Goal: Information Seeking & Learning: Learn about a topic

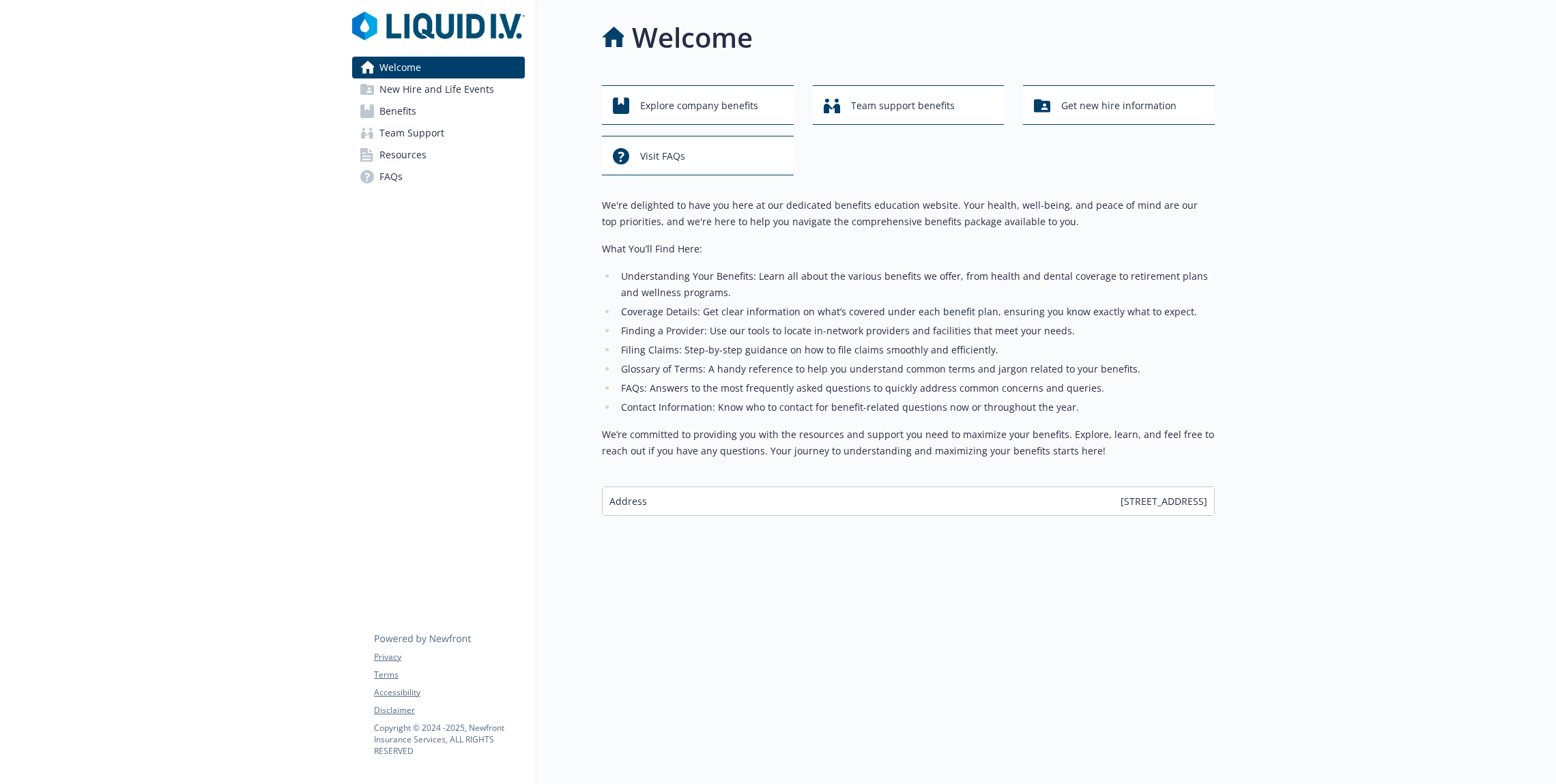
click at [427, 112] on link "Benefits" at bounding box center [439, 111] width 173 height 22
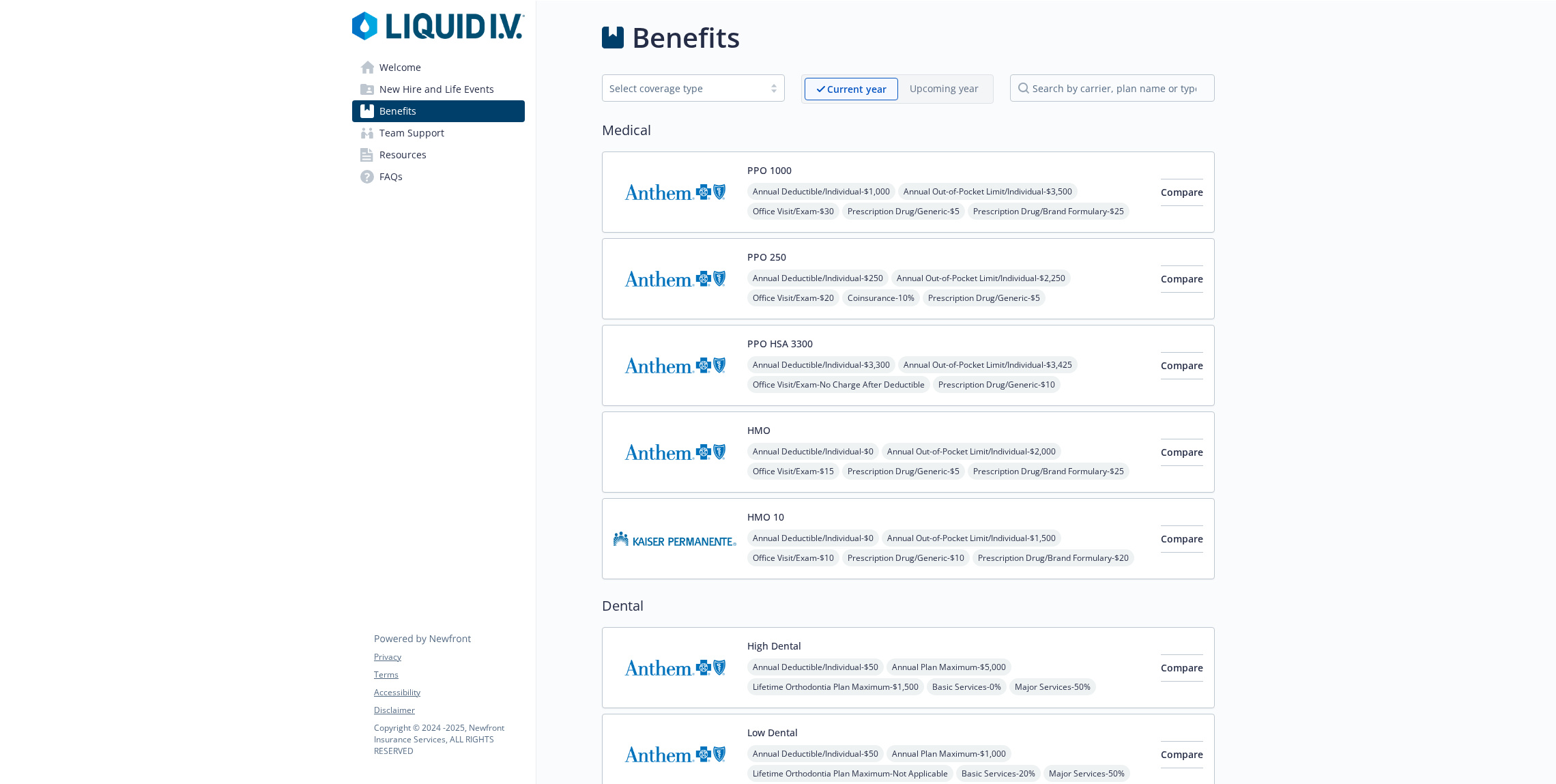
click at [429, 98] on span "New Hire and Life Events" at bounding box center [437, 89] width 114 height 22
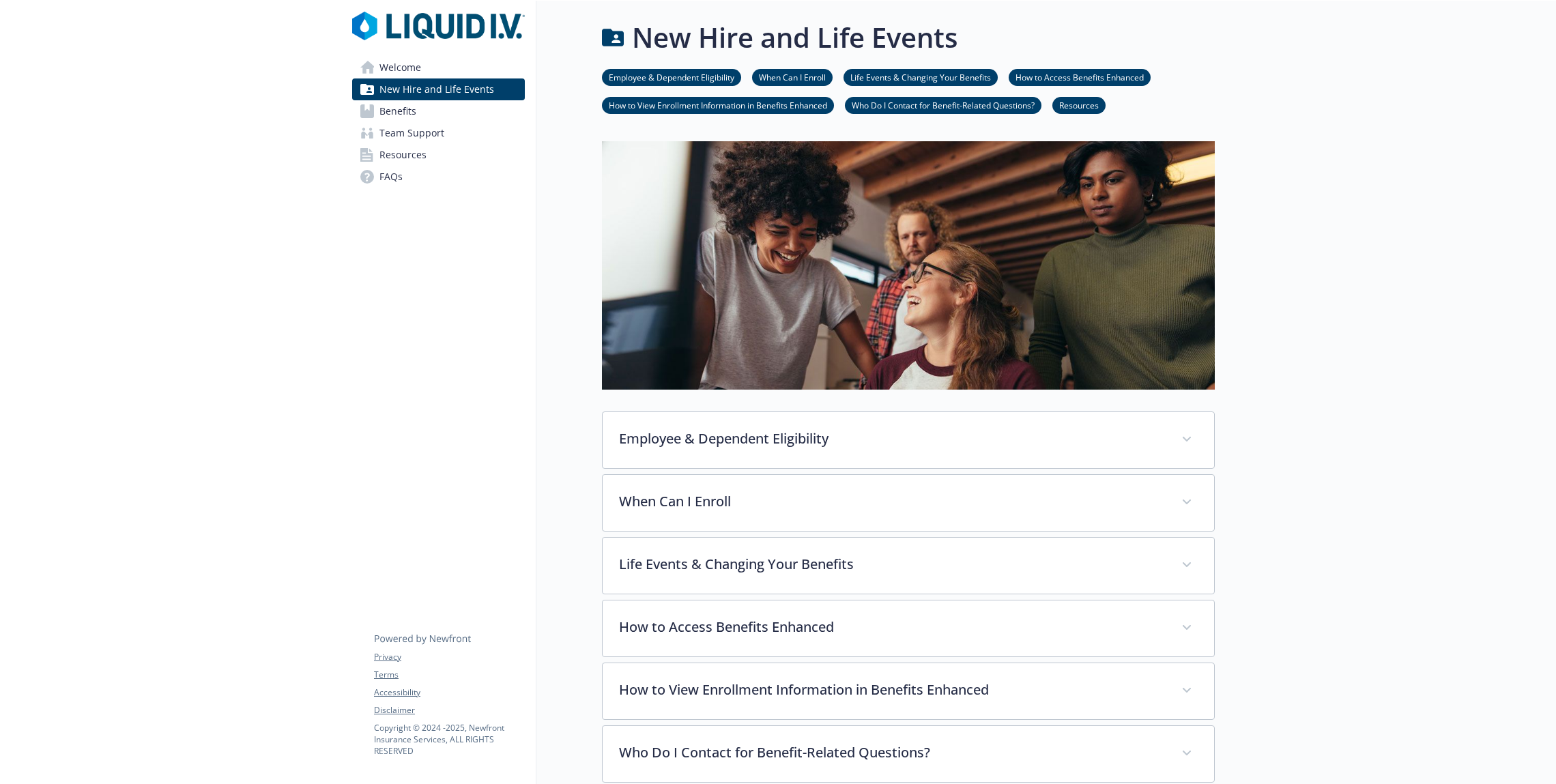
click at [429, 77] on link "Welcome" at bounding box center [439, 68] width 173 height 22
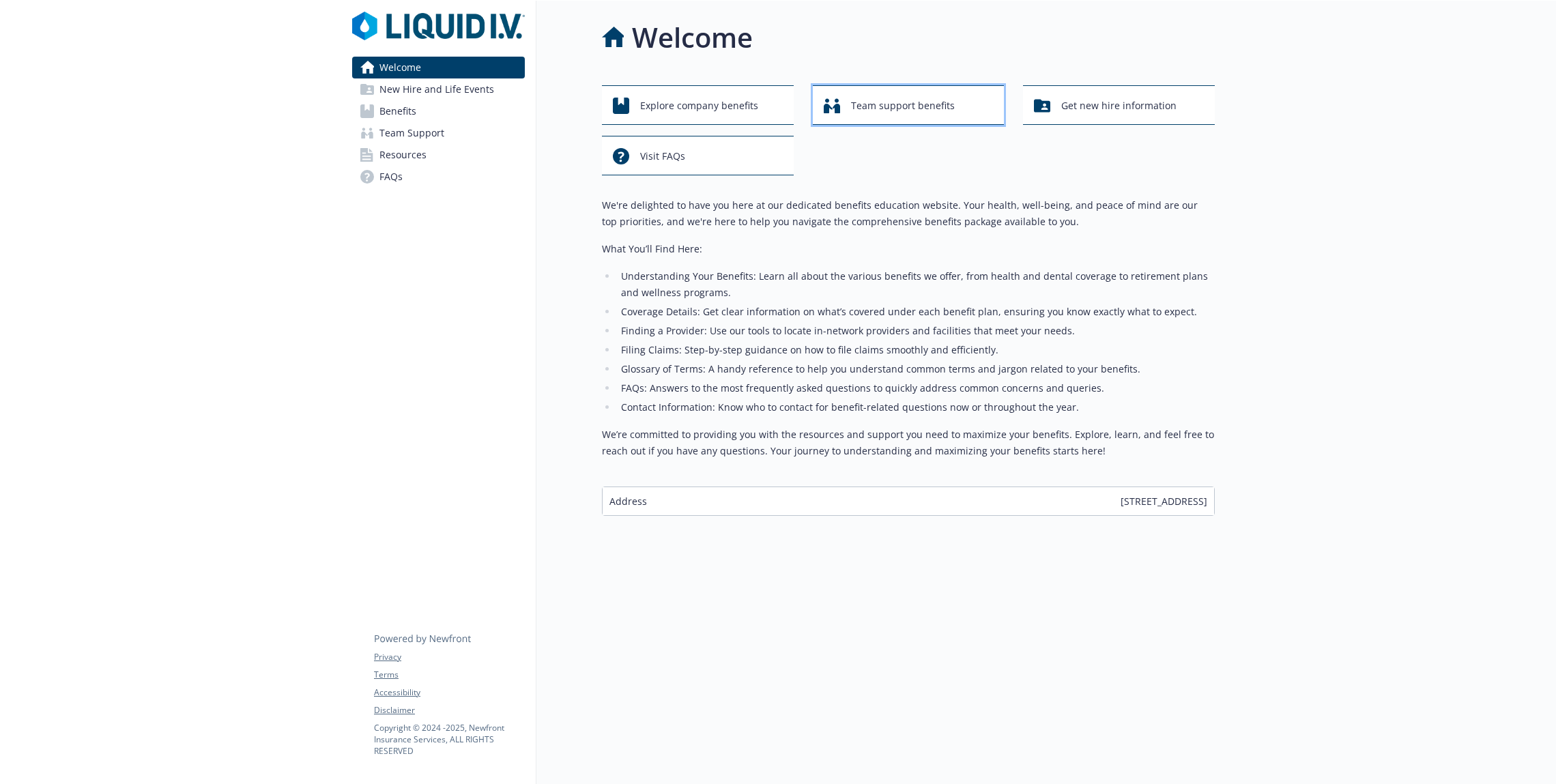
click at [895, 106] on span "Team support benefits" at bounding box center [903, 106] width 104 height 26
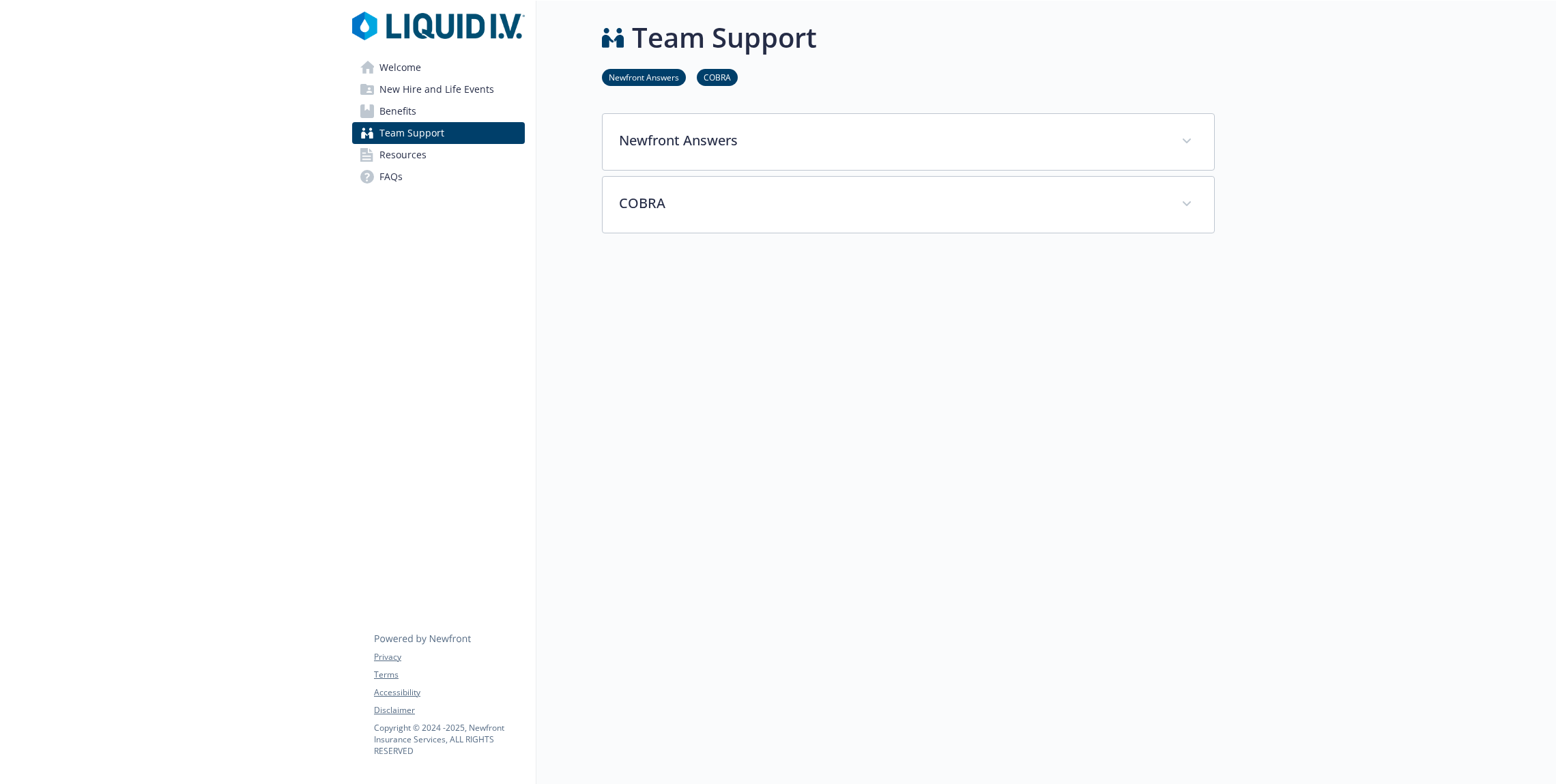
click at [483, 68] on link "Welcome" at bounding box center [439, 68] width 173 height 22
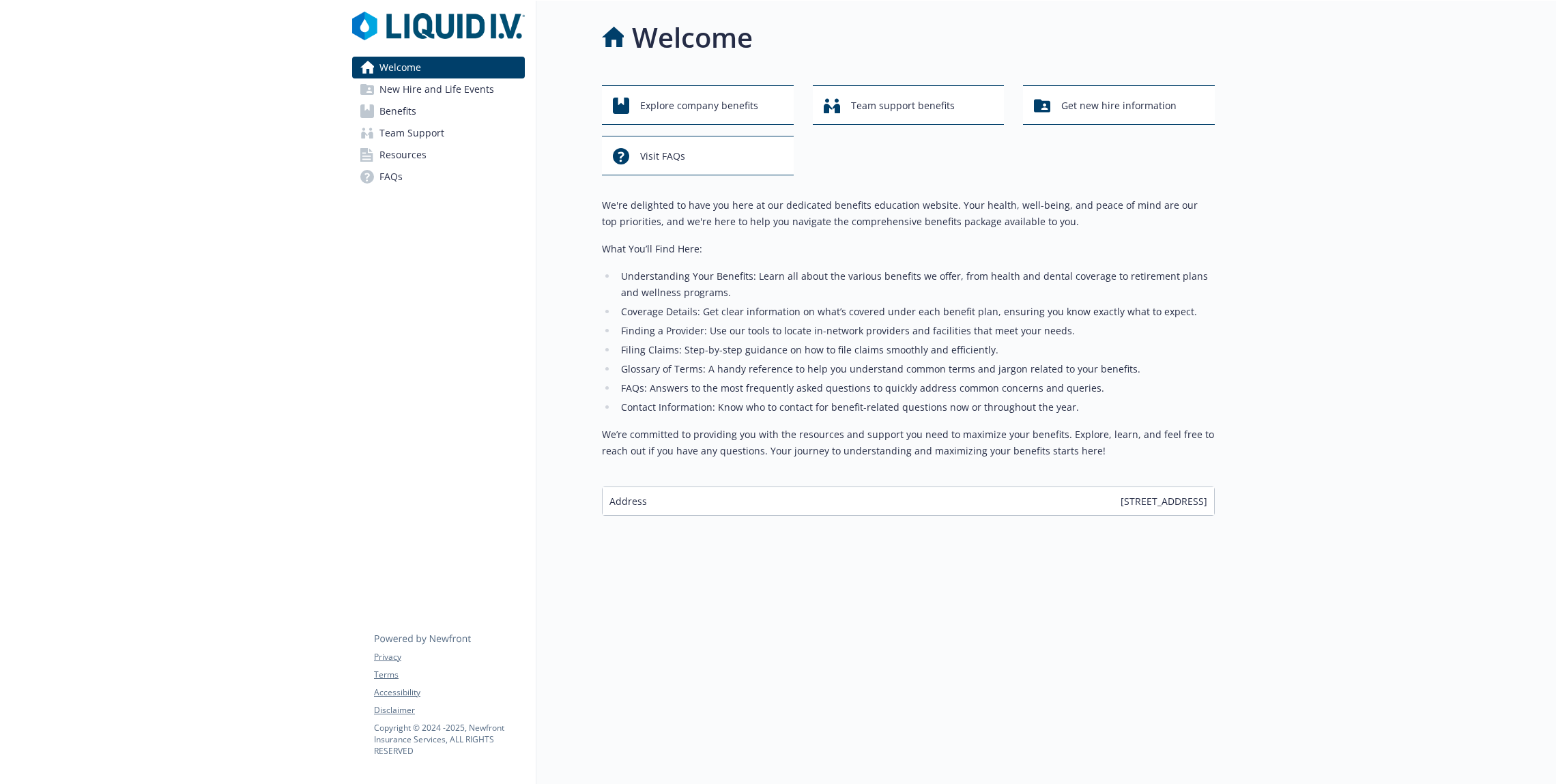
click at [481, 88] on span "New Hire and Life Events" at bounding box center [437, 89] width 114 height 22
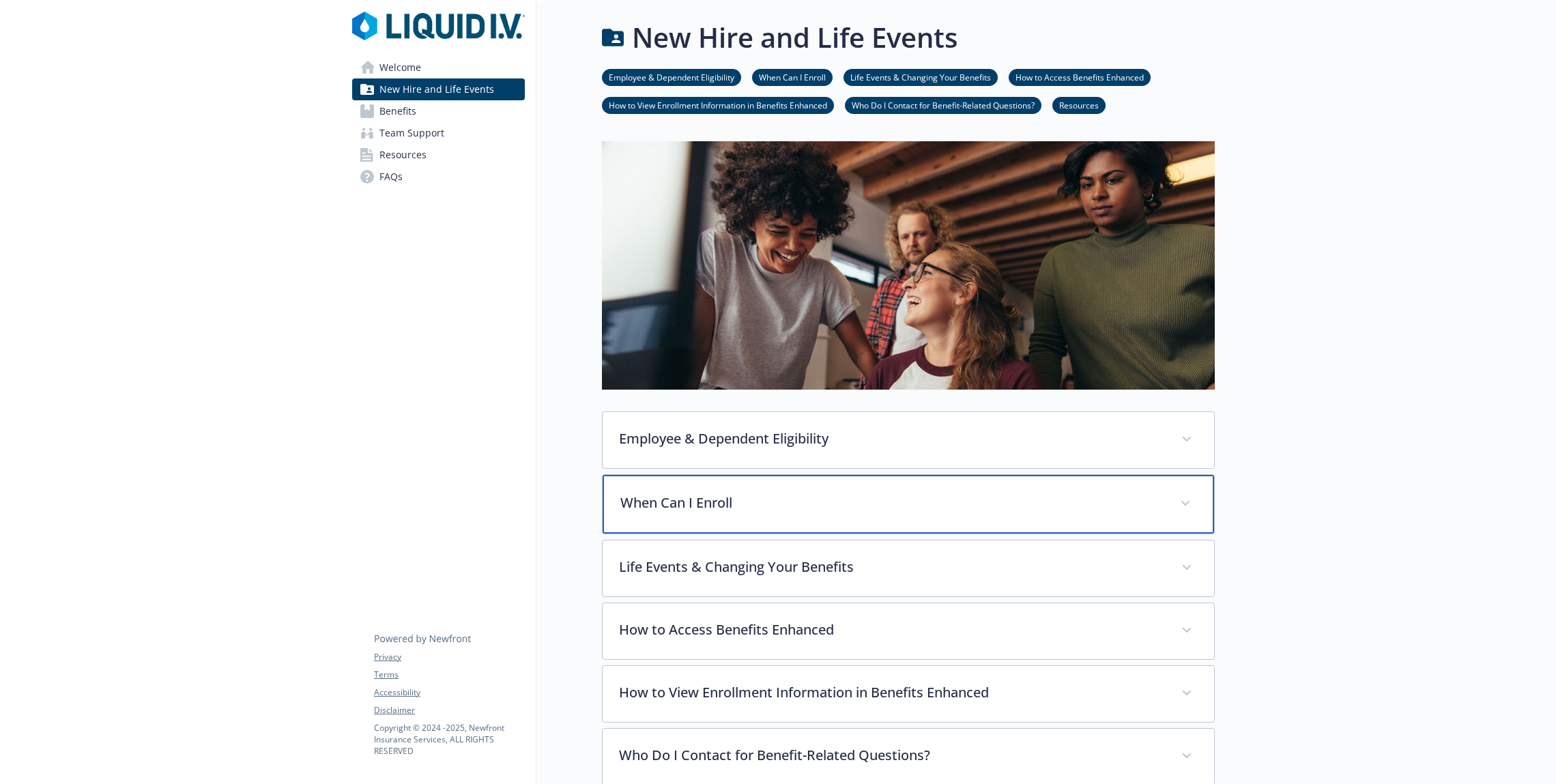
click at [696, 489] on div "When Can I Enroll" at bounding box center [908, 504] width 611 height 59
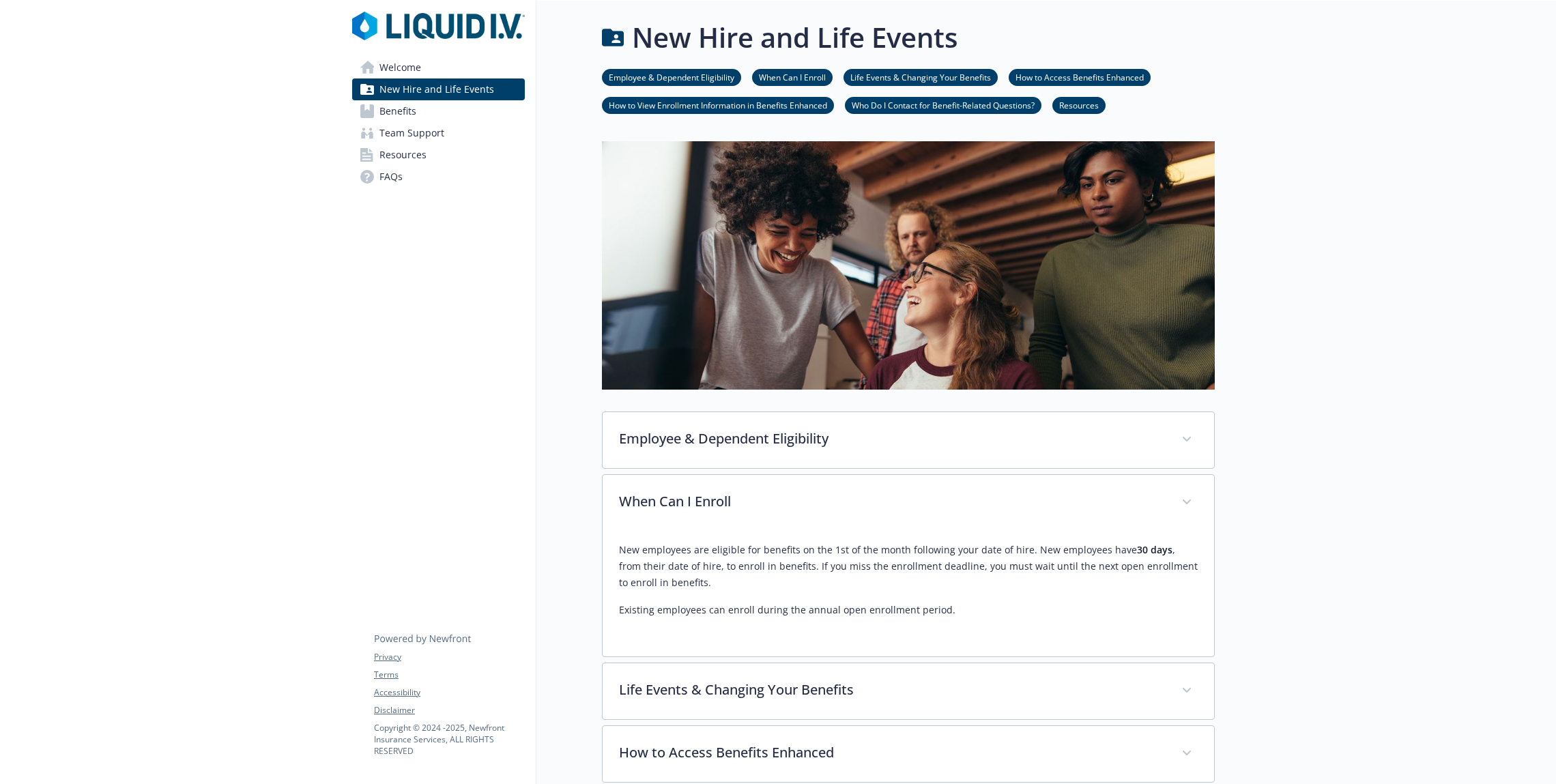
click at [426, 113] on link "Benefits" at bounding box center [439, 111] width 173 height 22
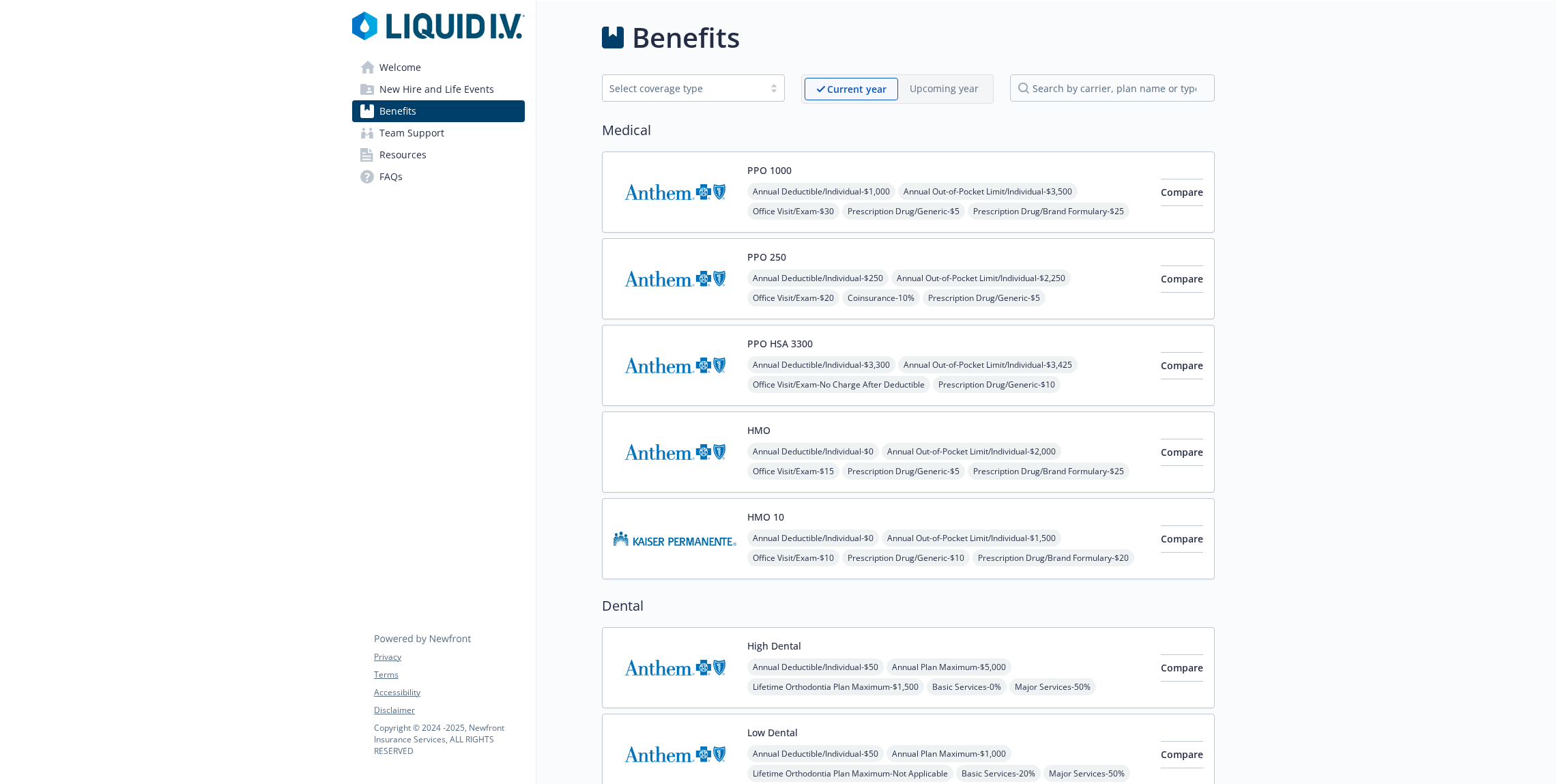
click at [432, 85] on span "New Hire and Life Events" at bounding box center [437, 89] width 114 height 22
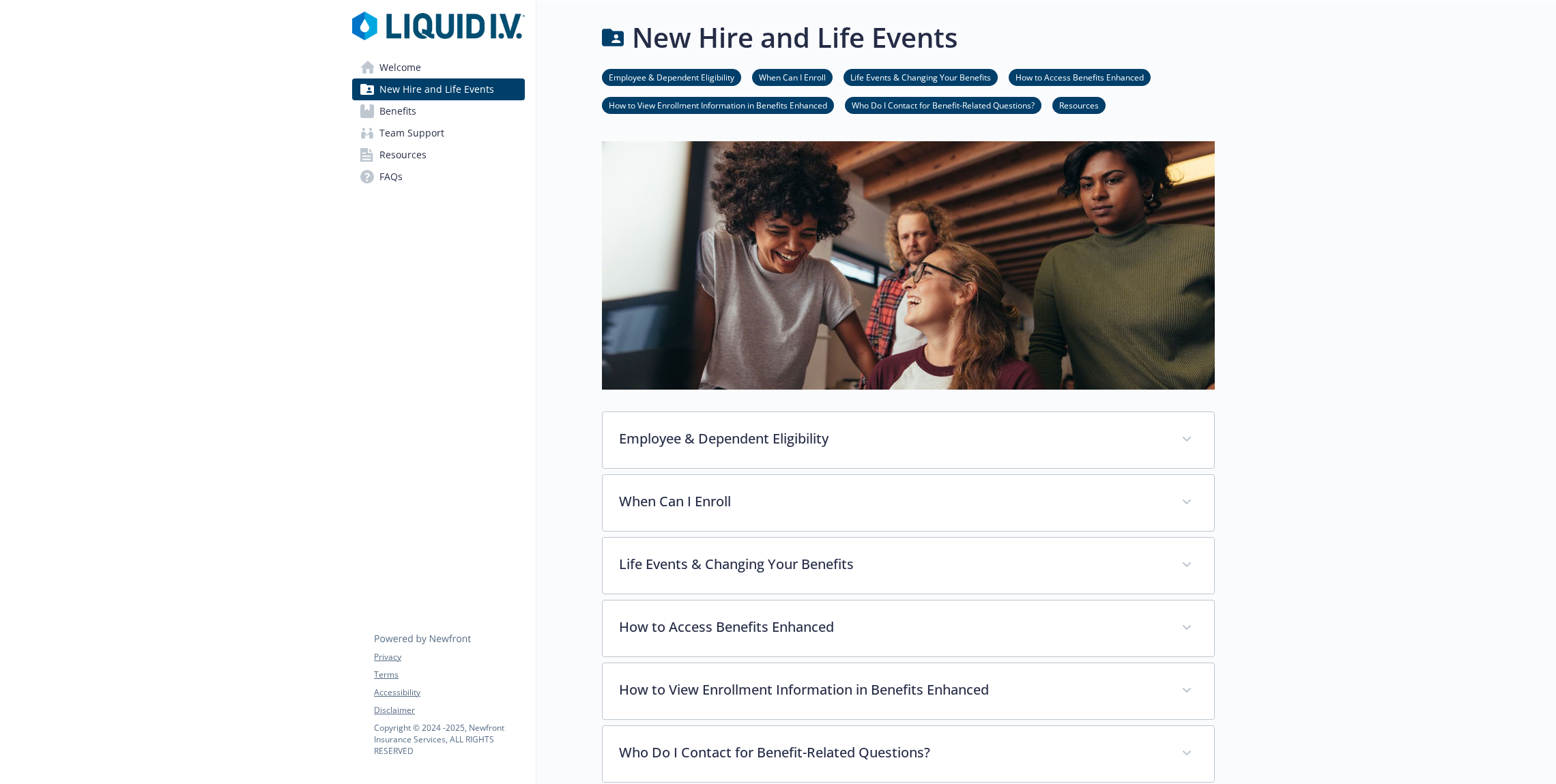
click at [409, 112] on span "Benefits" at bounding box center [398, 111] width 37 height 22
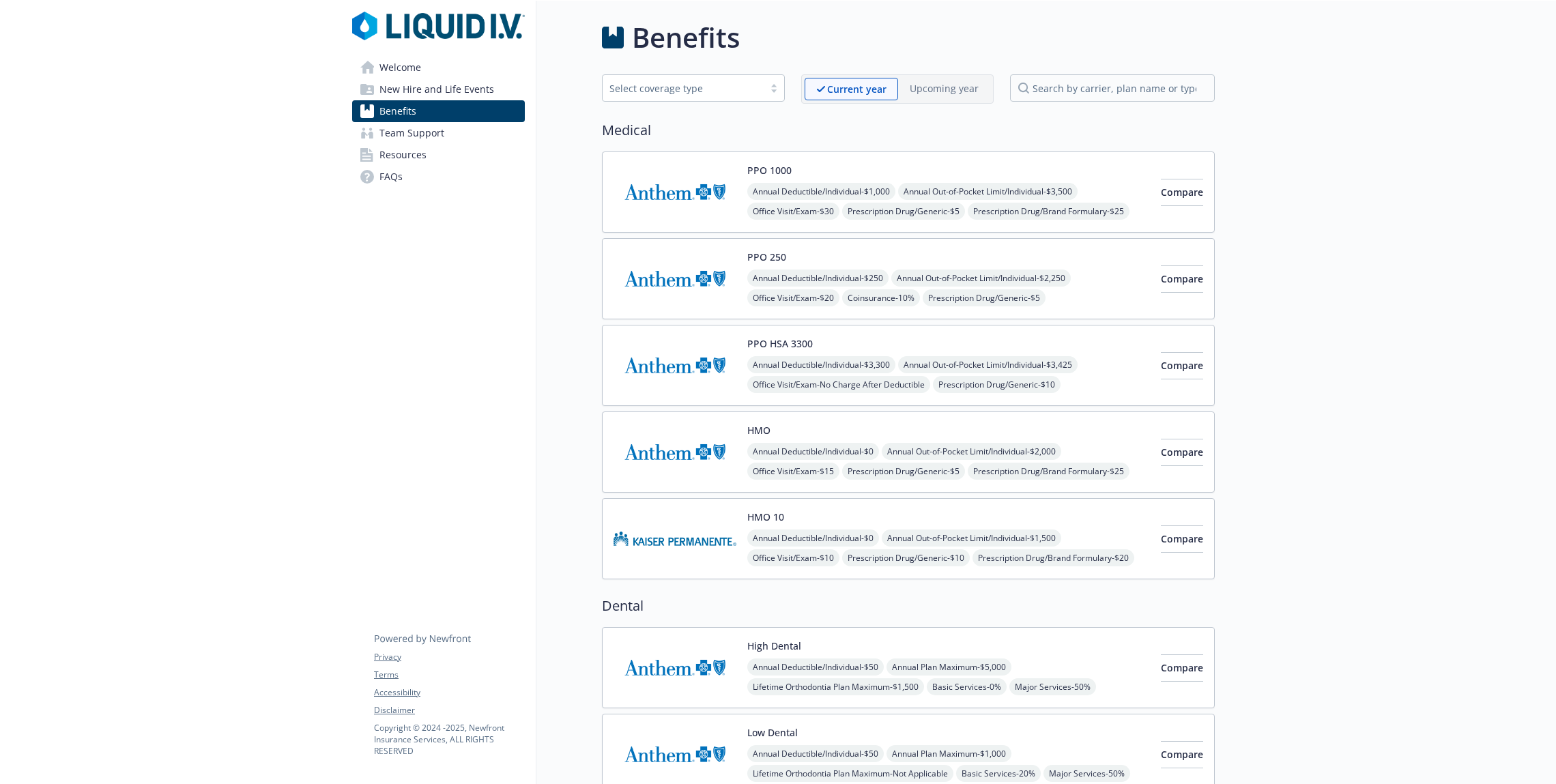
click at [707, 531] on img at bounding box center [674, 539] width 123 height 58
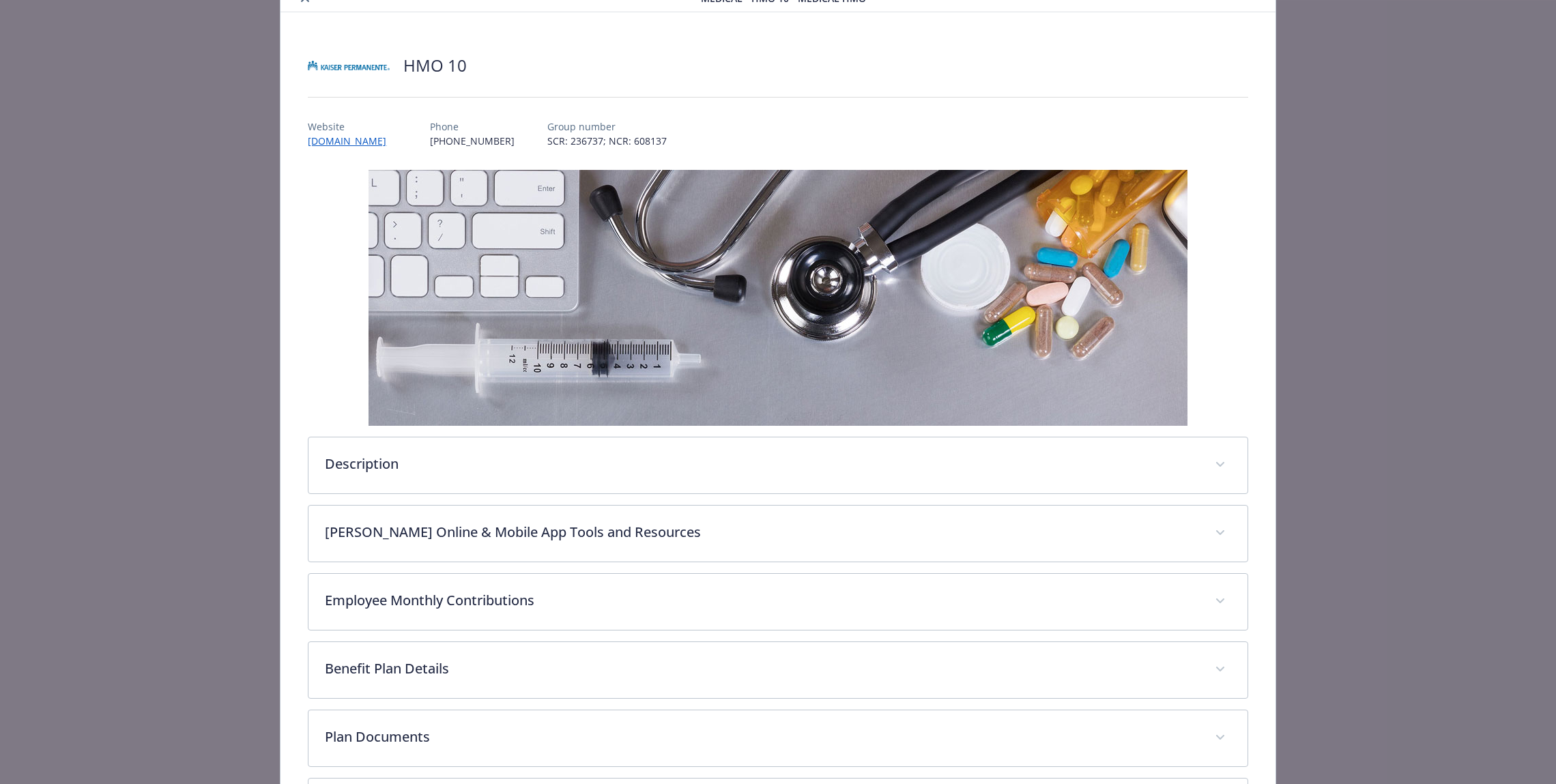
scroll to position [149, 0]
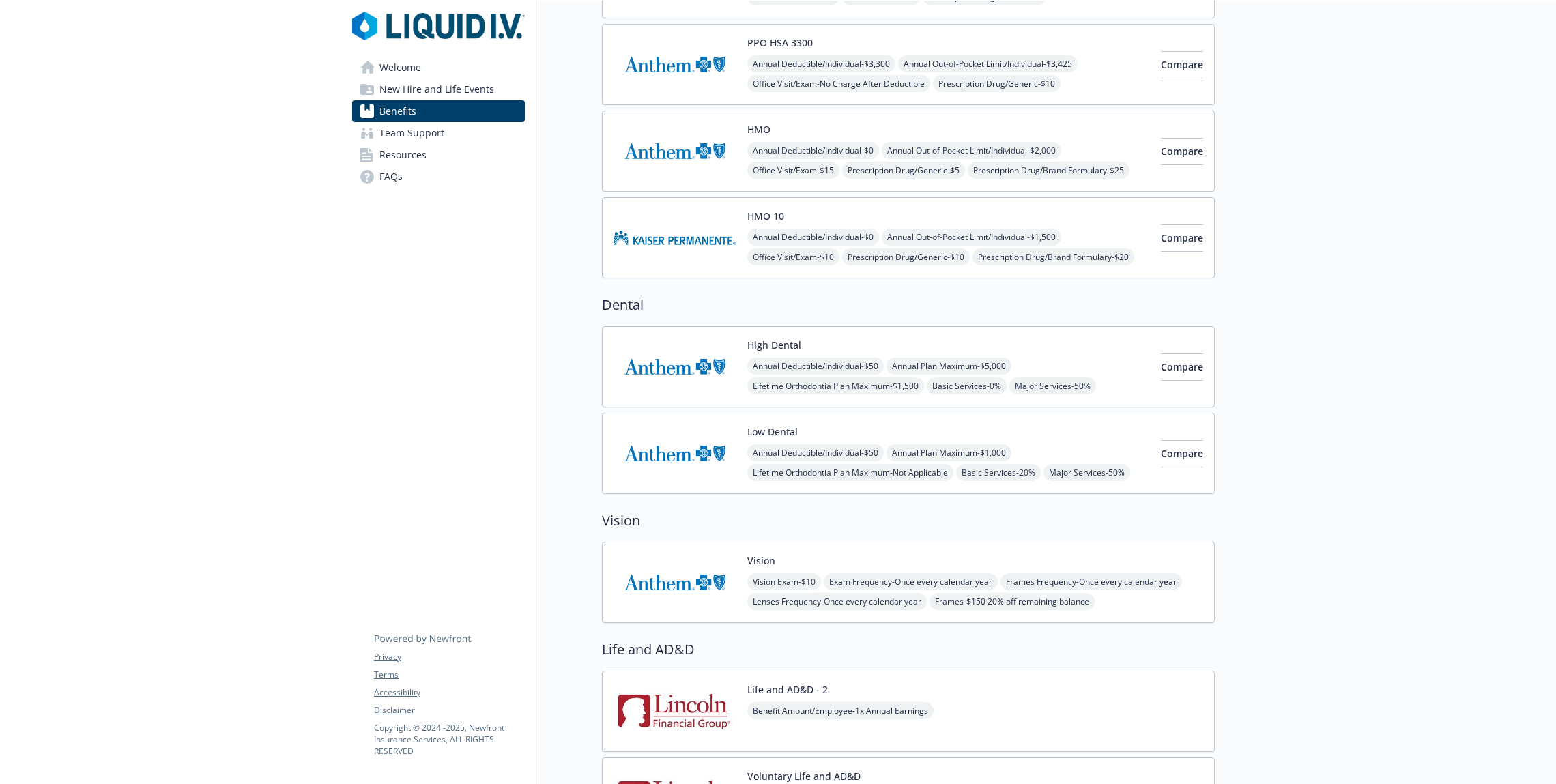
scroll to position [203, 0]
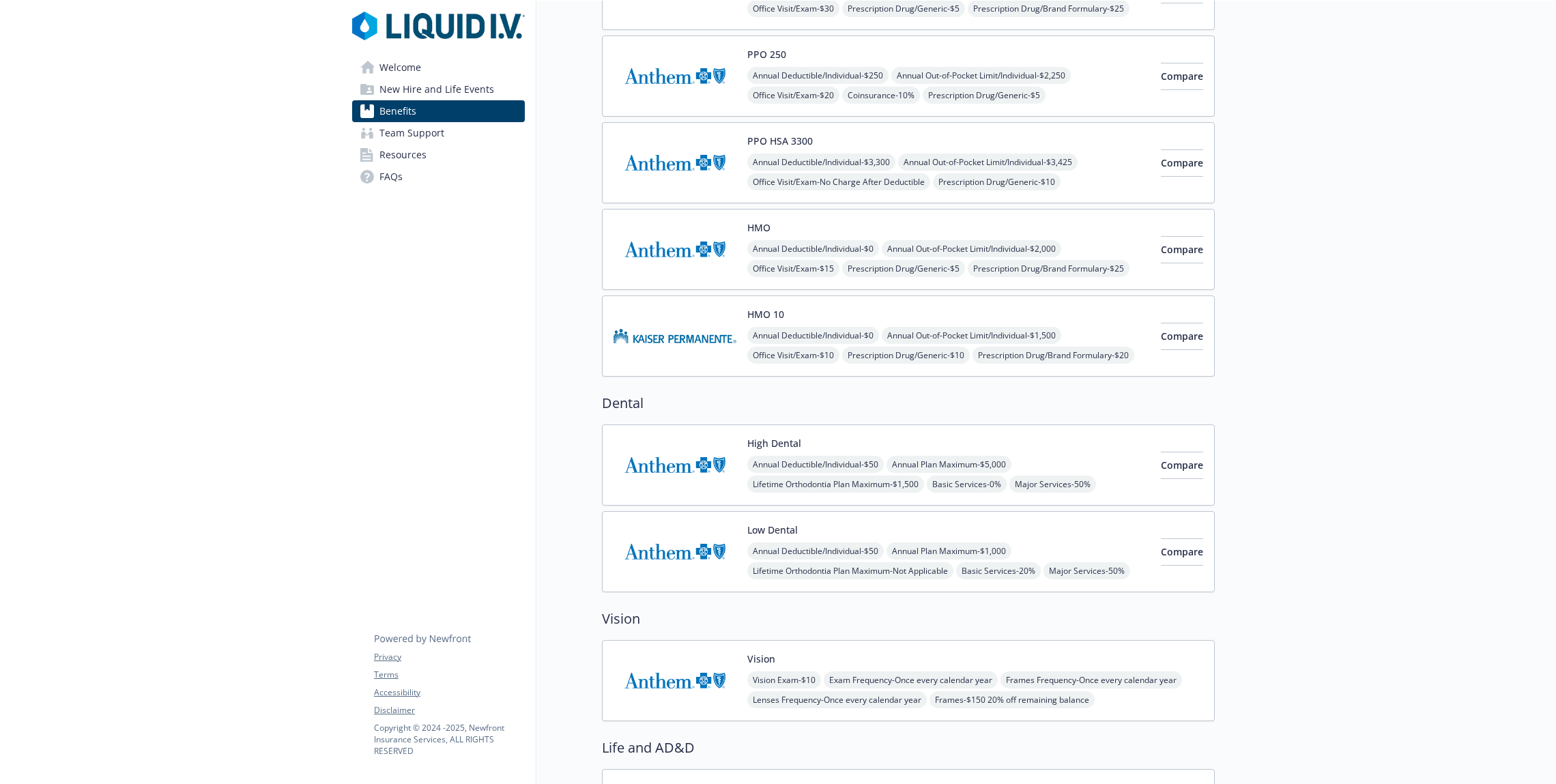
click at [690, 349] on img at bounding box center [674, 336] width 123 height 58
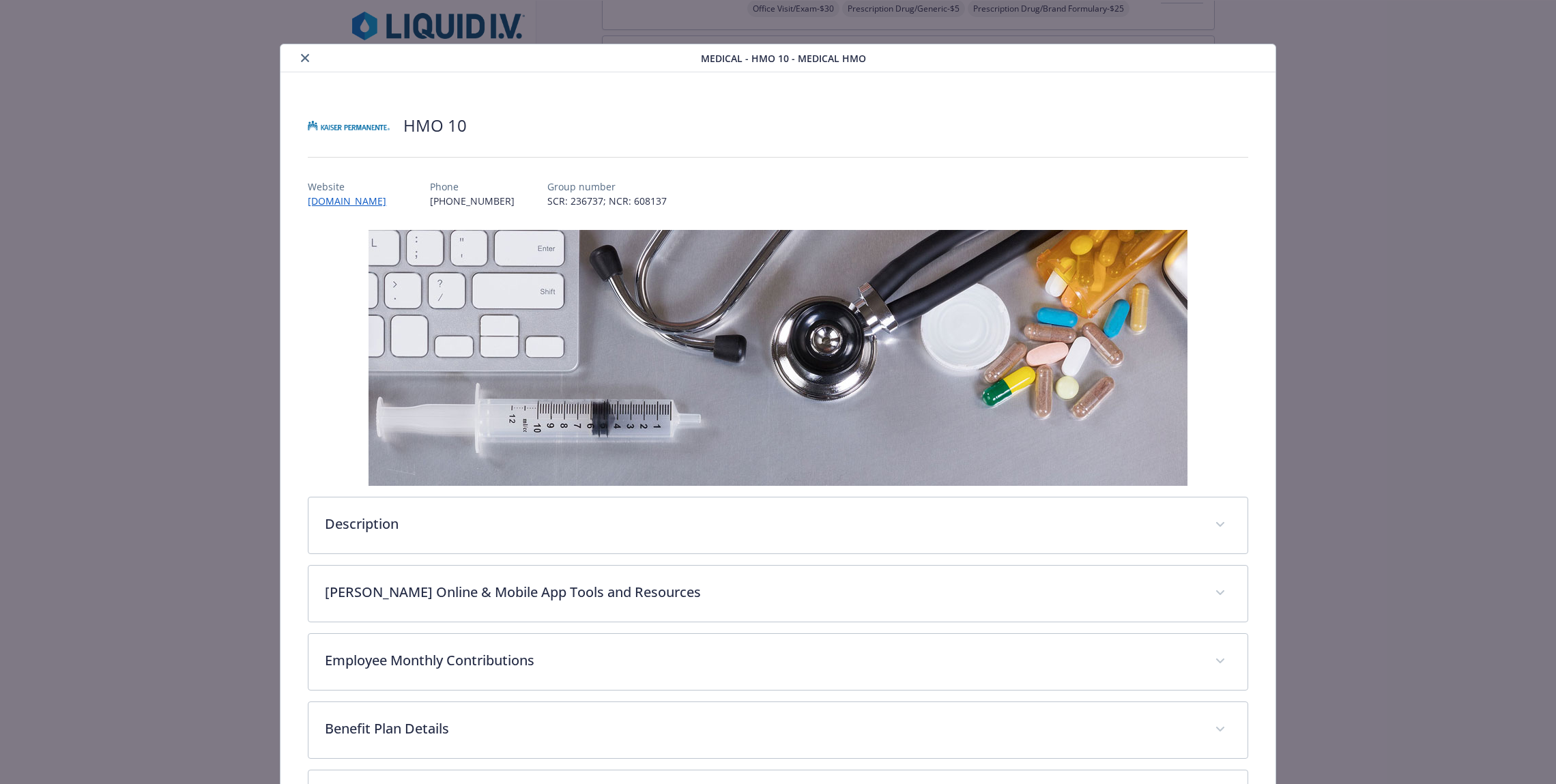
scroll to position [41, 0]
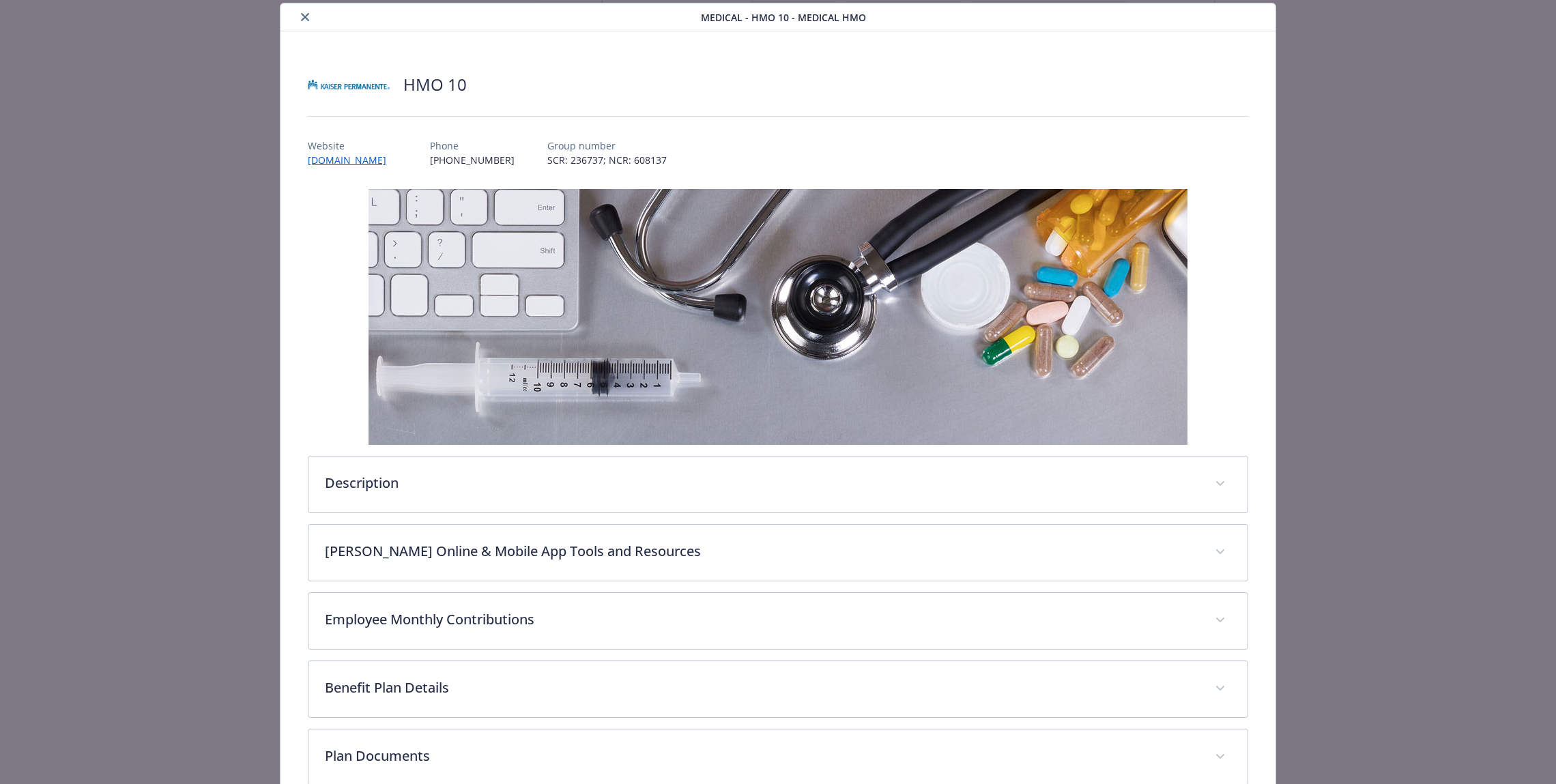
click at [460, 259] on img "details for plan Medical - HMO 10 - Medical HMO" at bounding box center [778, 317] width 819 height 256
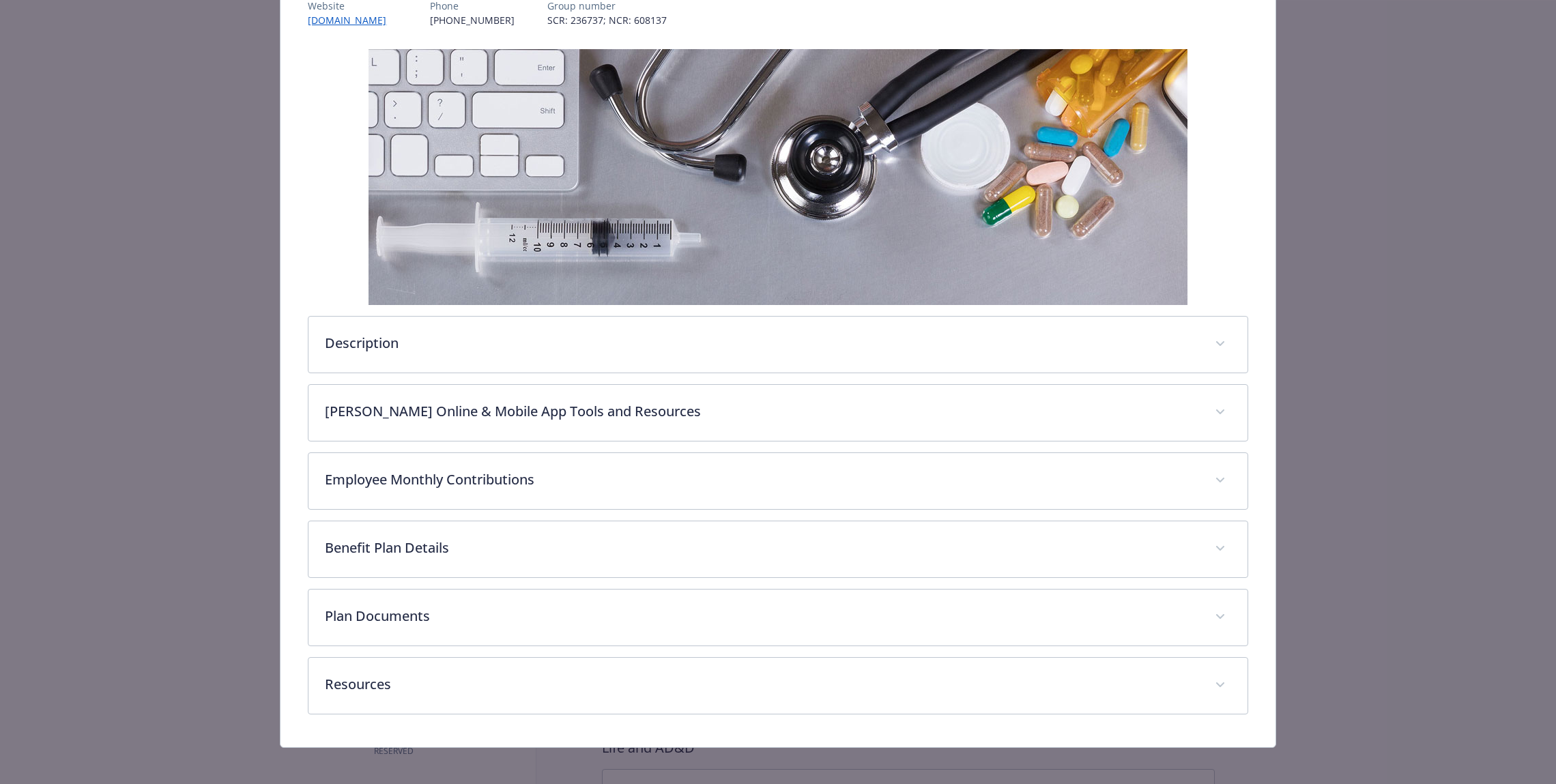
scroll to position [184, 0]
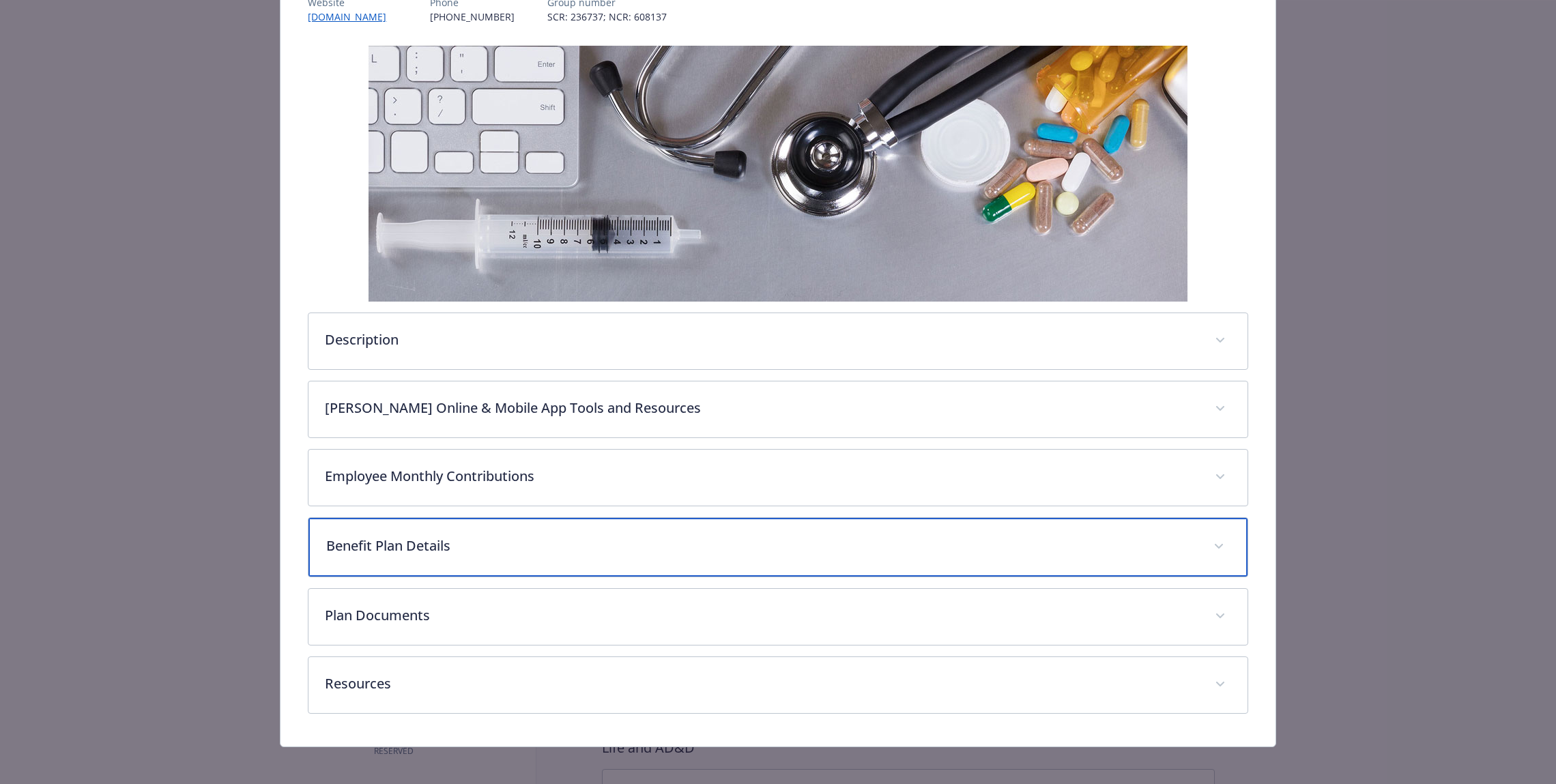
click at [557, 524] on div "Benefit Plan Details" at bounding box center [777, 548] width 938 height 59
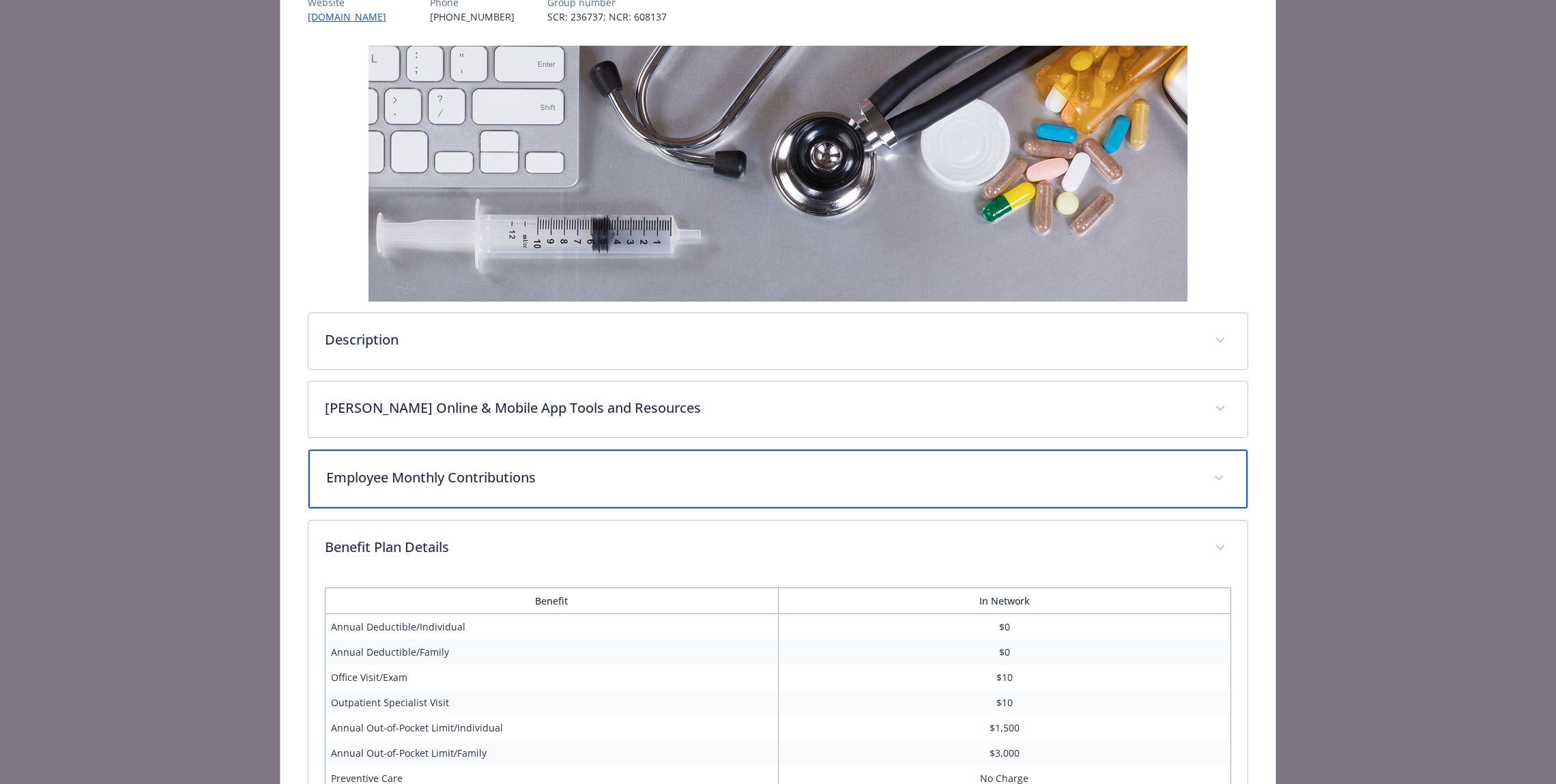
click at [576, 489] on div "Employee Monthly Contributions" at bounding box center [777, 479] width 938 height 59
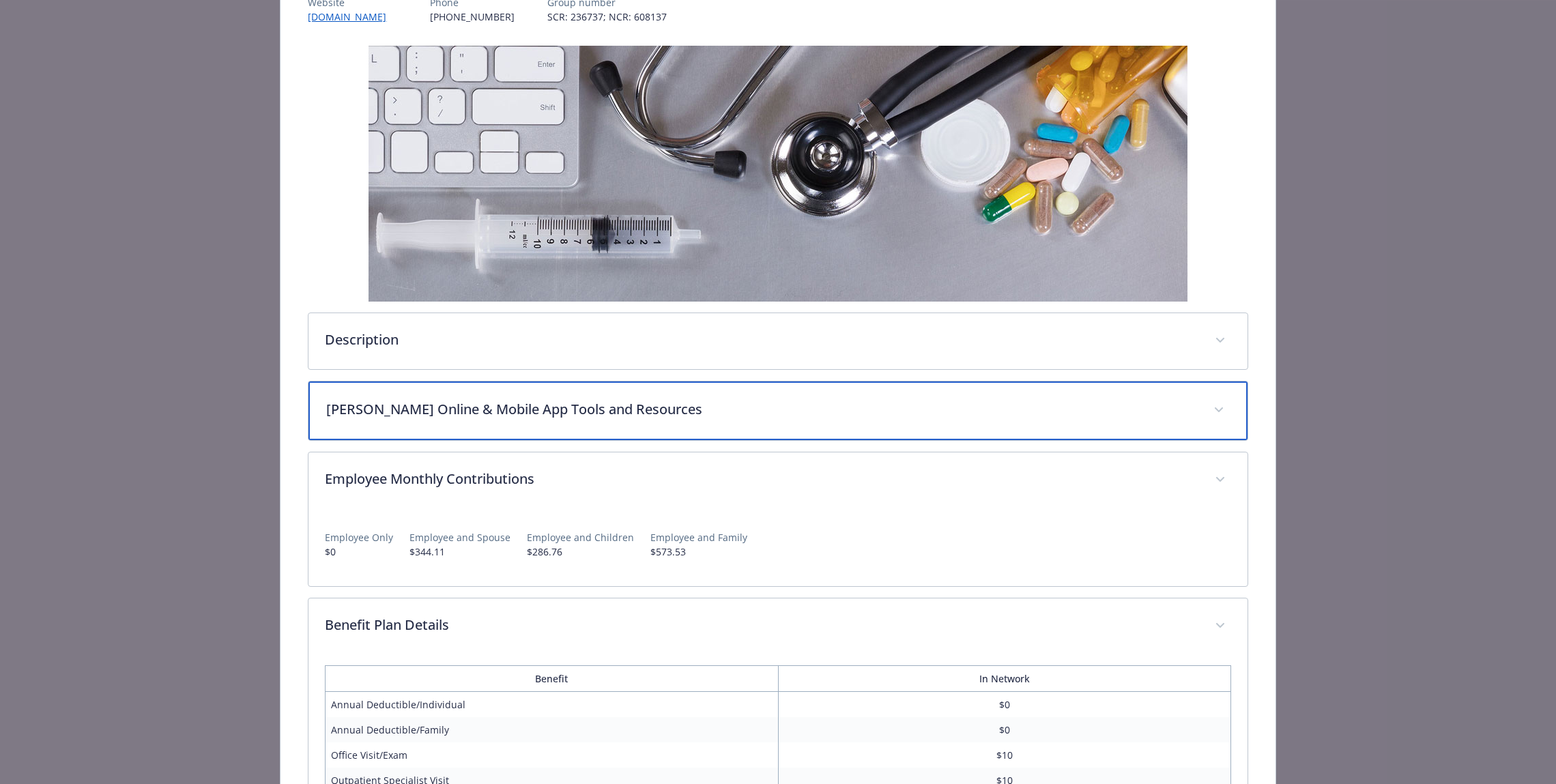
click at [590, 414] on p "Kaiser Online & Mobile App Tools and Resources" at bounding box center [761, 409] width 870 height 21
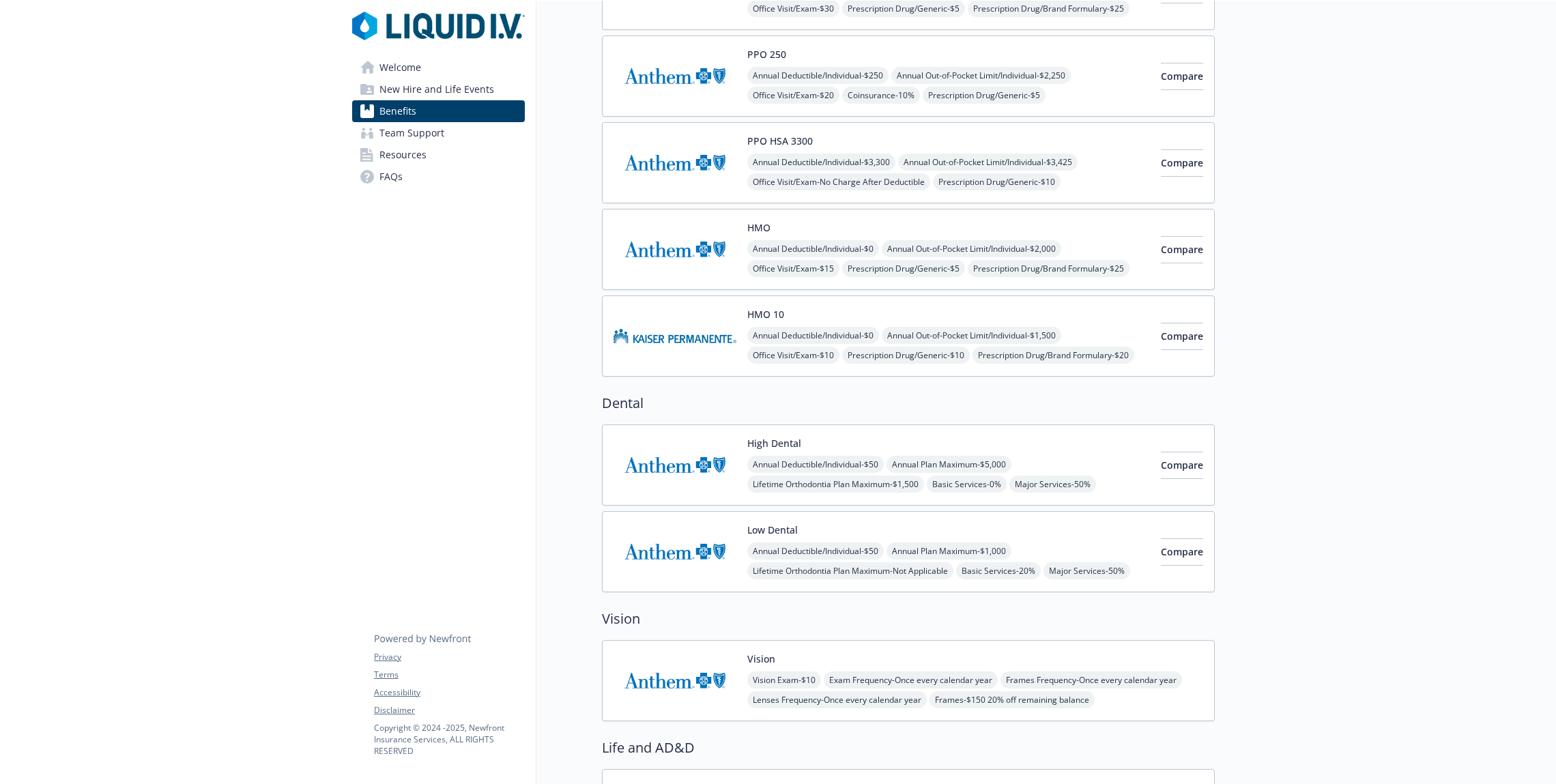
click at [470, 142] on link "Team Support" at bounding box center [439, 133] width 173 height 22
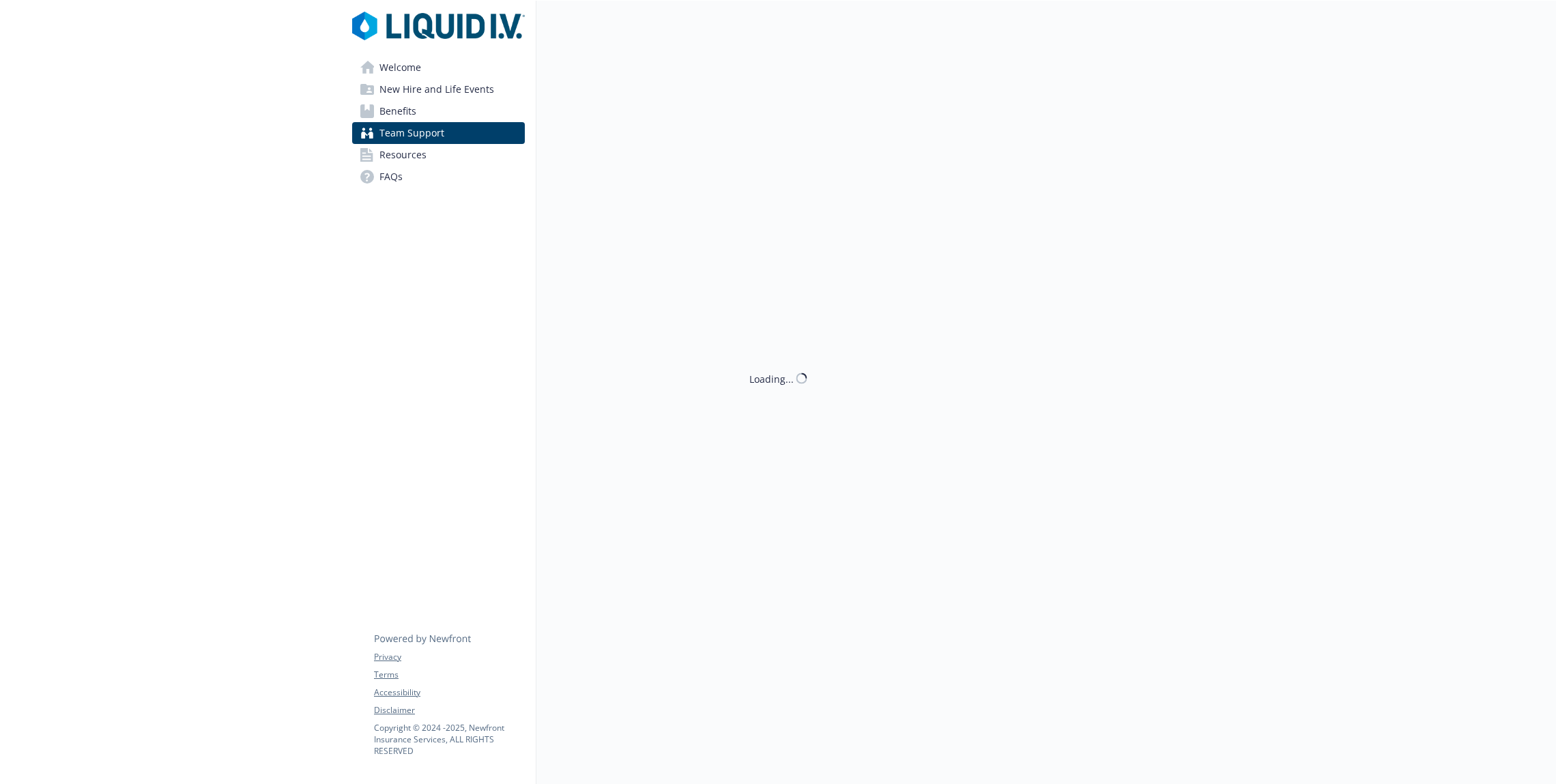
scroll to position [14, 0]
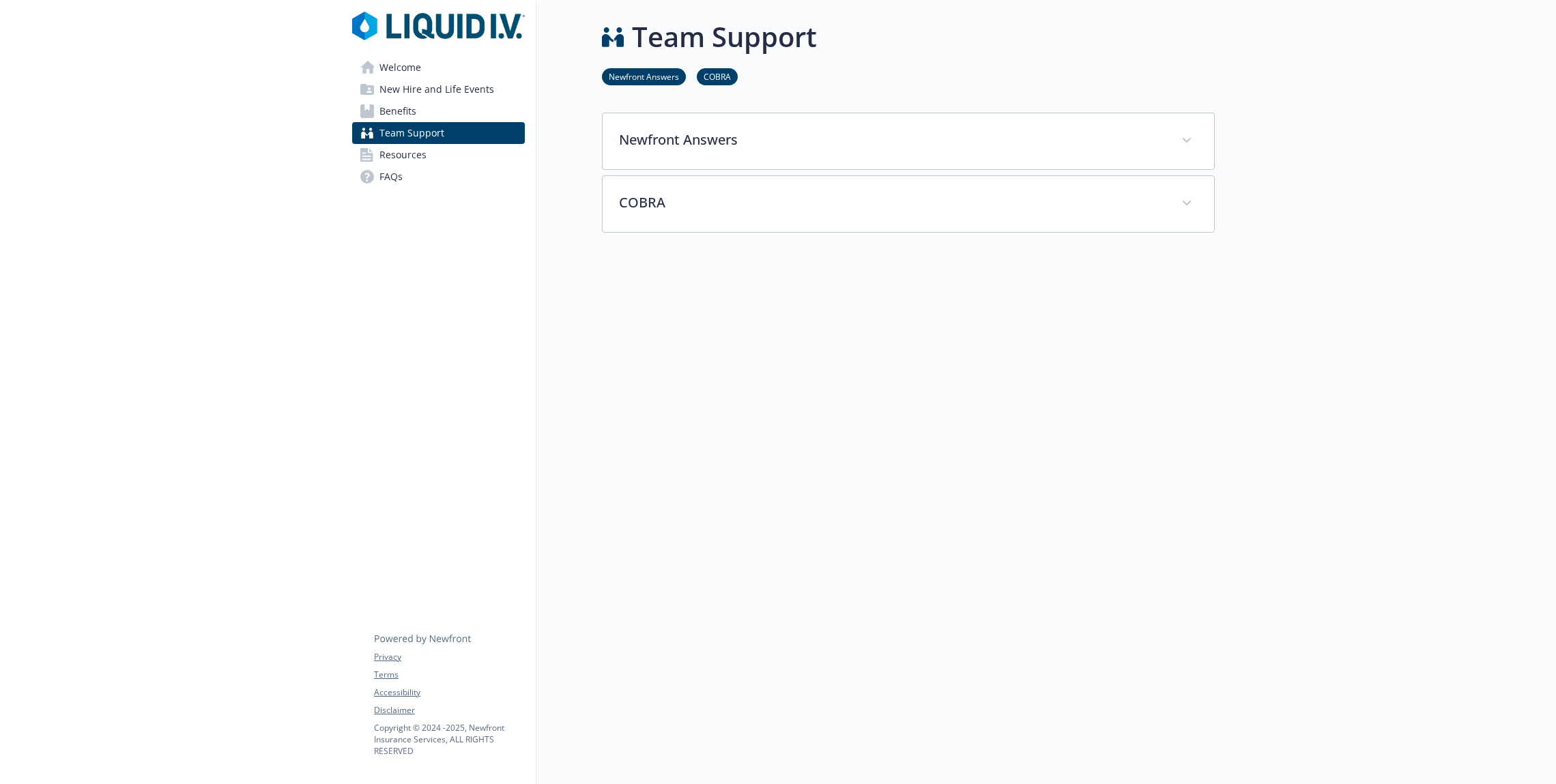
click at [448, 164] on link "Resources" at bounding box center [439, 155] width 173 height 22
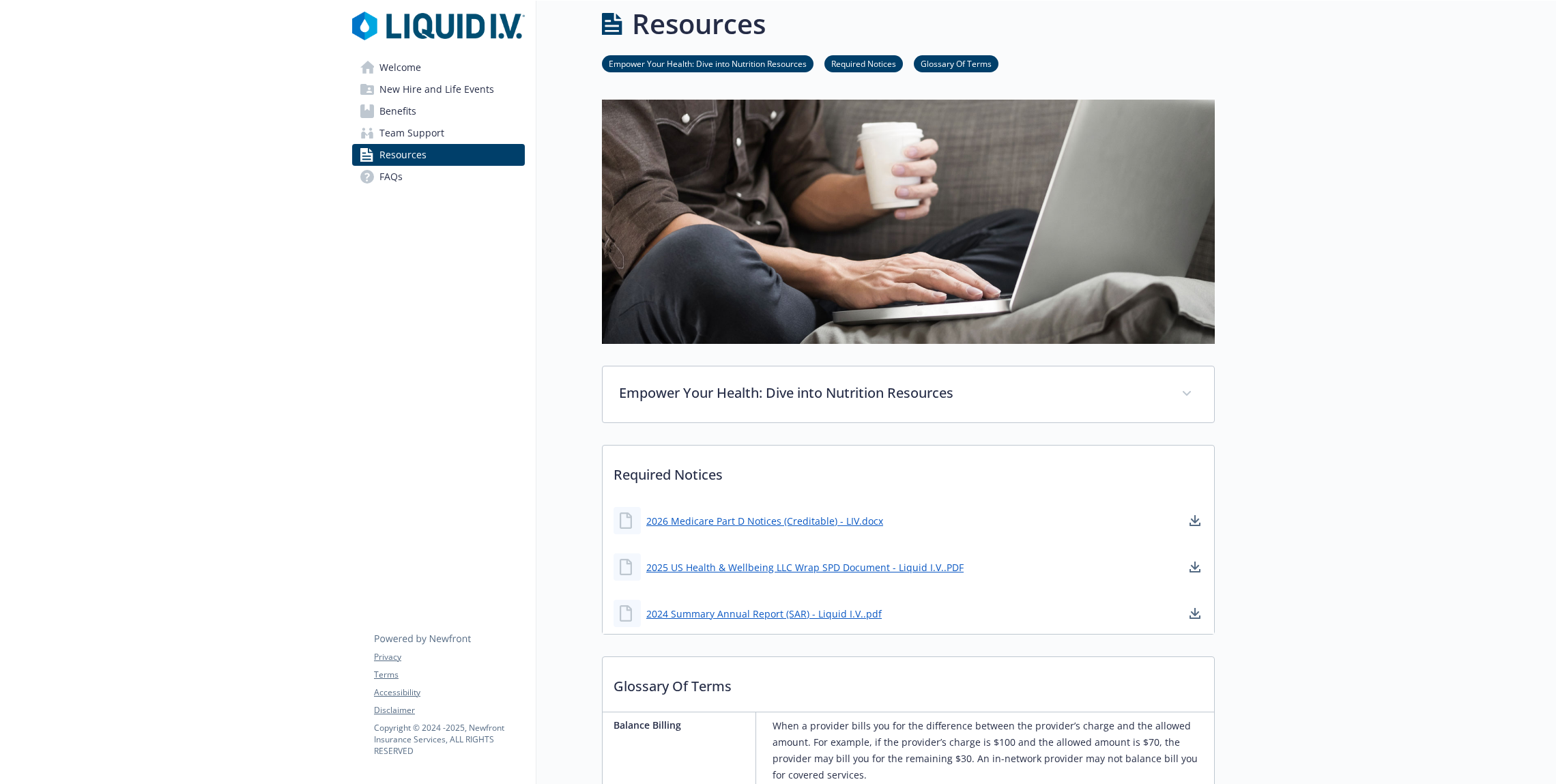
click at [428, 171] on link "FAQs" at bounding box center [439, 177] width 173 height 22
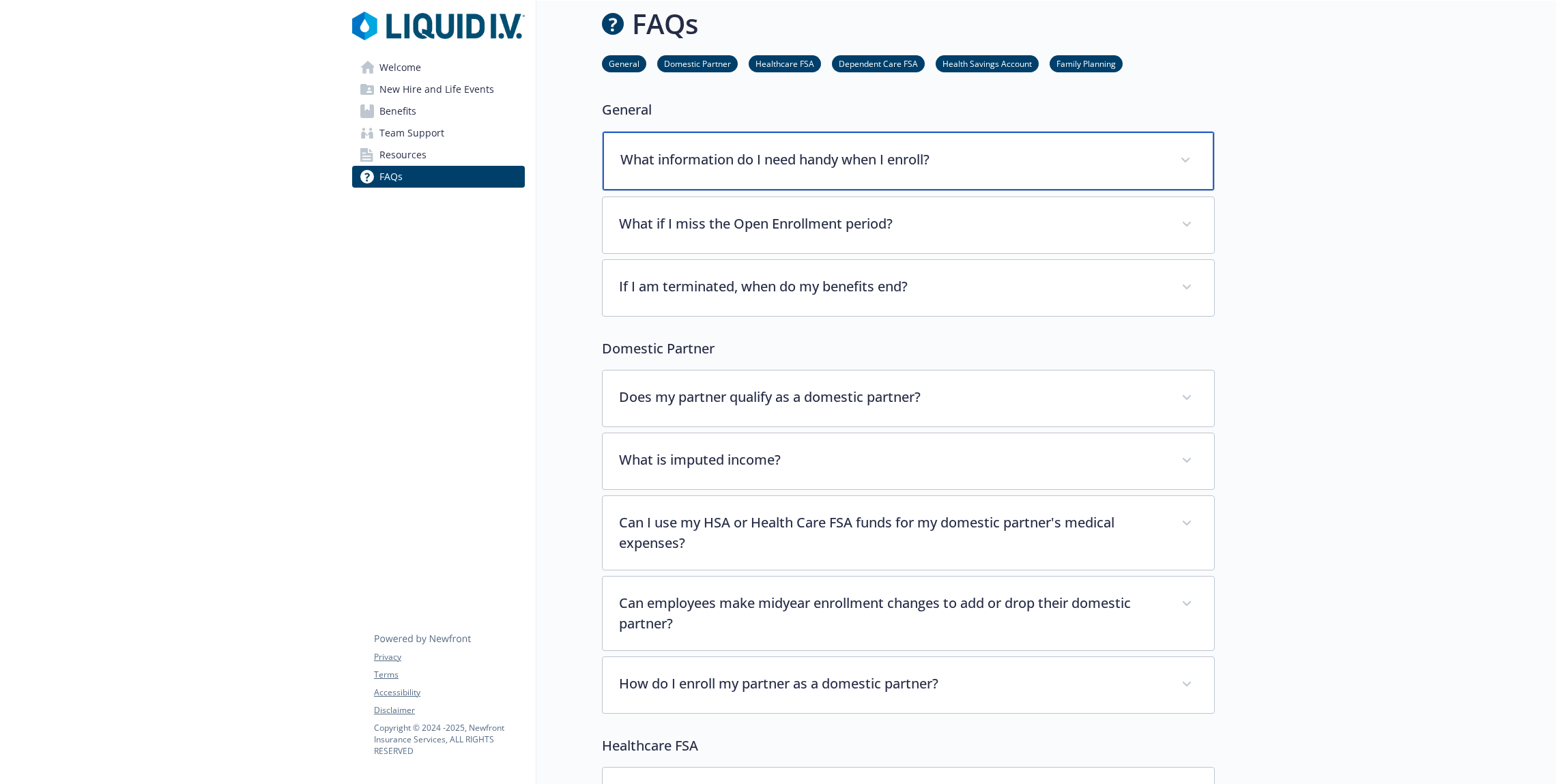
click at [820, 160] on p "What information do I need handy when I enroll?" at bounding box center [892, 160] width 544 height 21
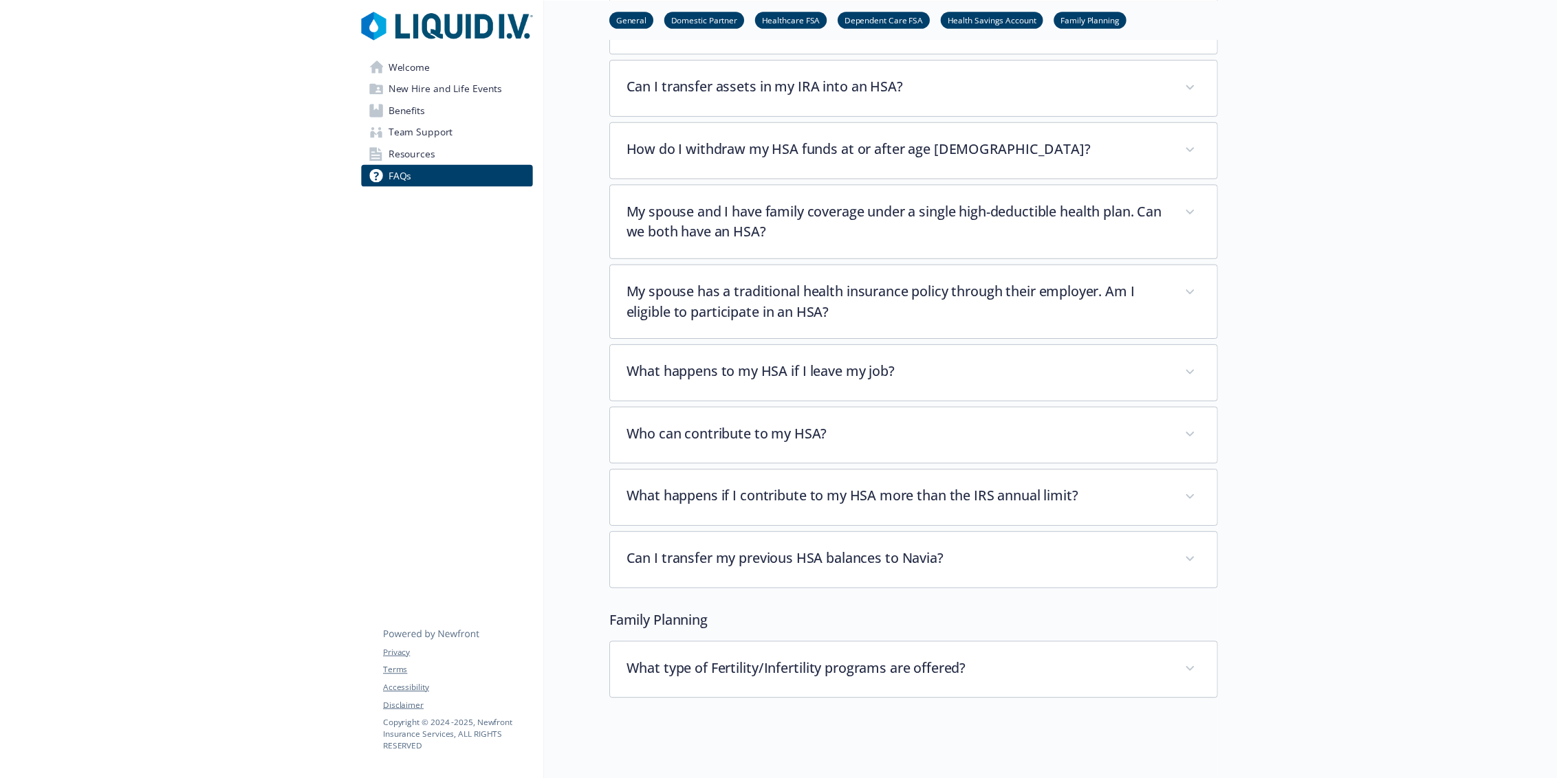
scroll to position [2363, 0]
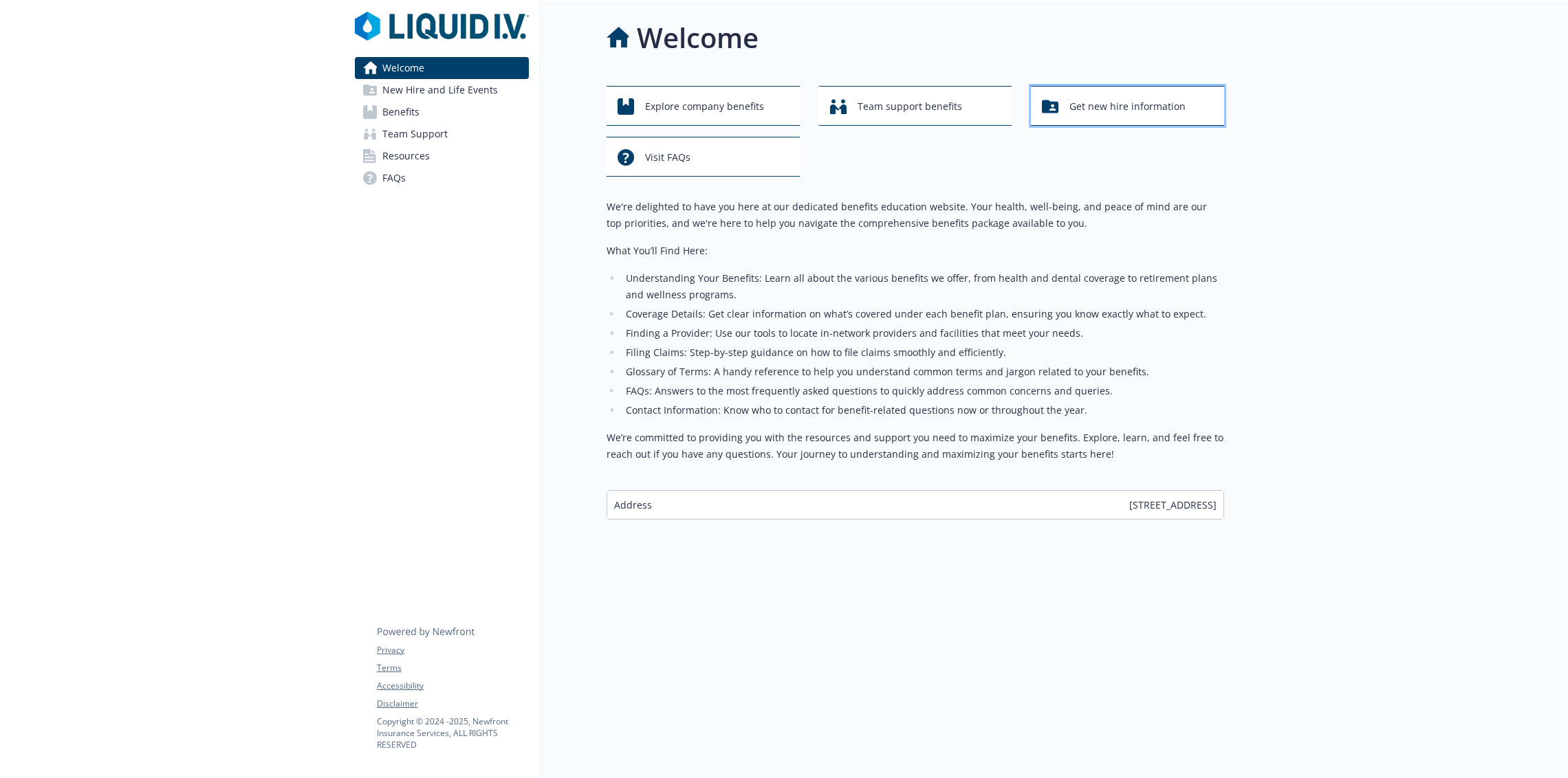
click at [1074, 99] on span "Get new hire information" at bounding box center [1127, 106] width 116 height 26
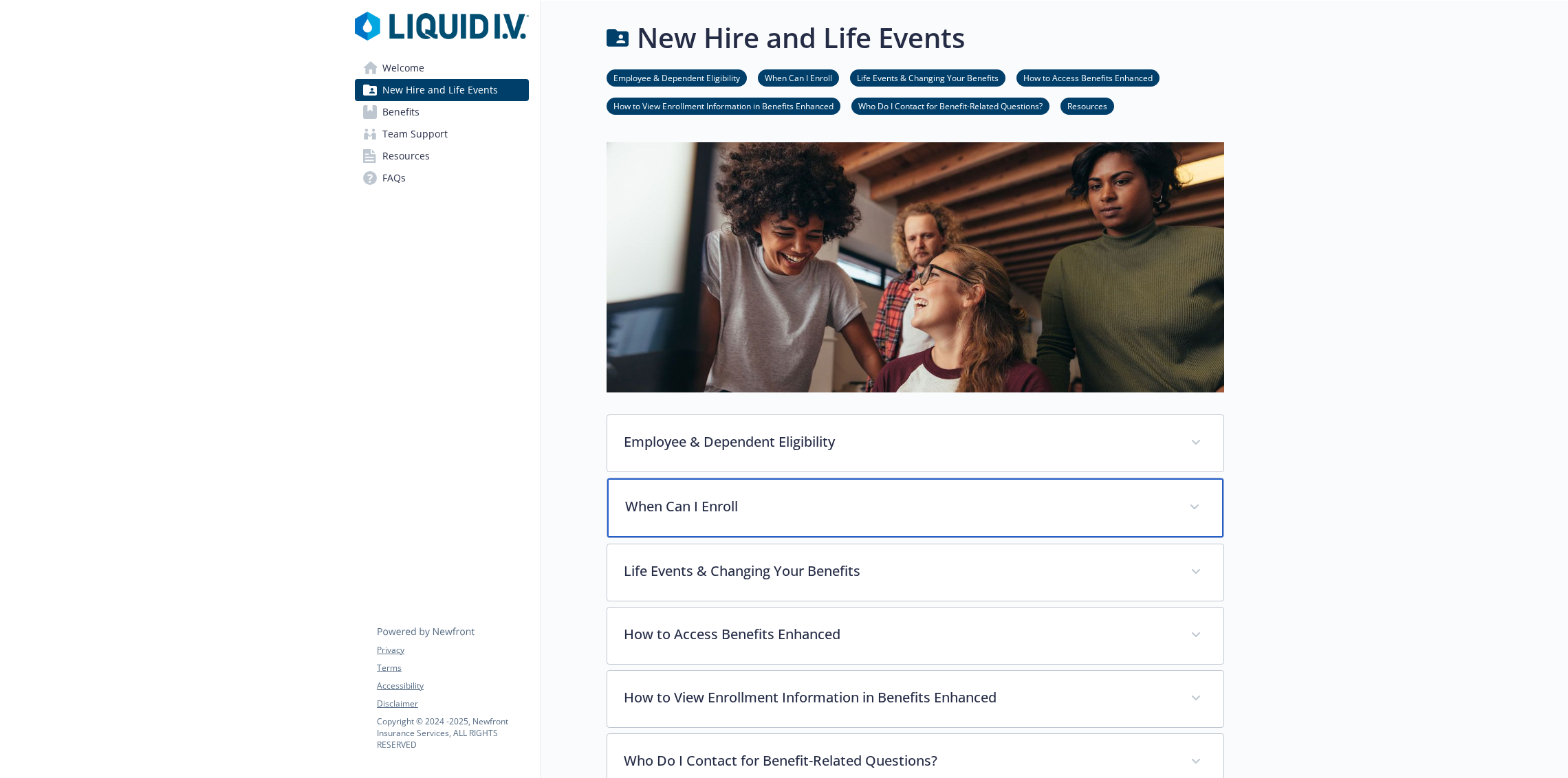
click at [679, 494] on div "When Can I Enroll" at bounding box center [915, 508] width 616 height 59
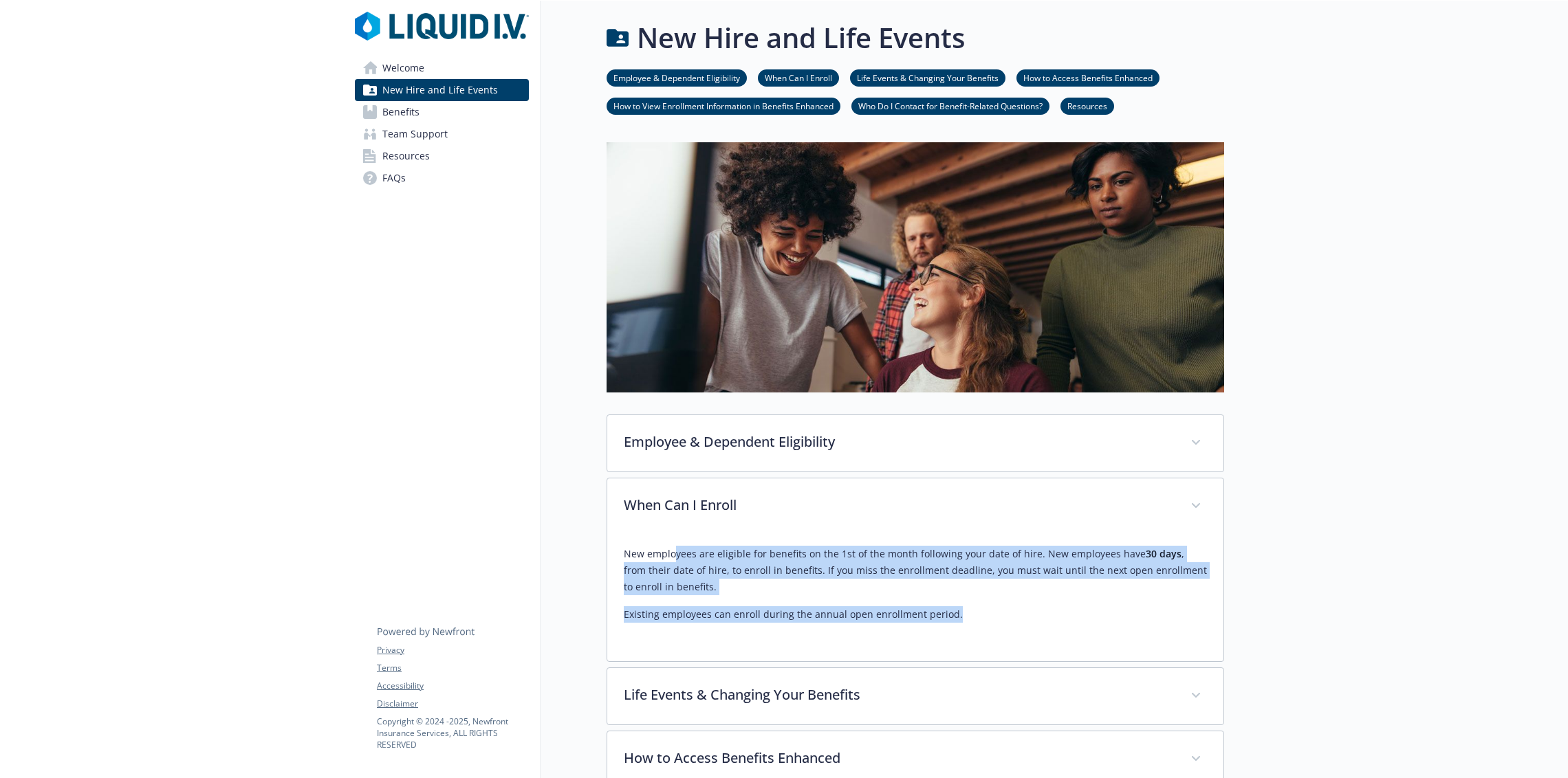
drag, startPoint x: 675, startPoint y: 557, endPoint x: 843, endPoint y: 654, distance: 194.0
click at [843, 654] on div "New employees are eligible for benefits on the 1st of the month following your …" at bounding box center [915, 598] width 616 height 126
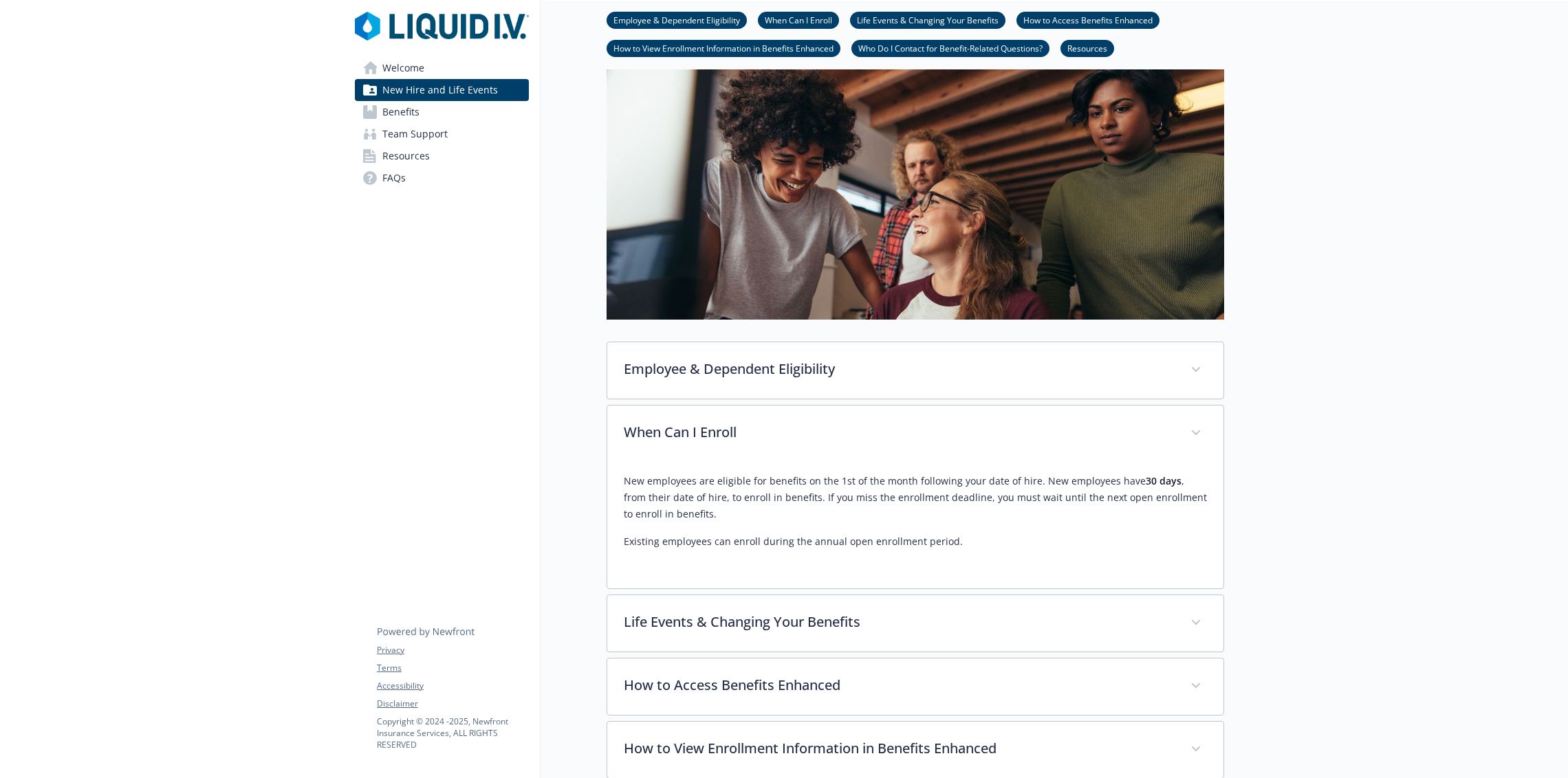
scroll to position [83, 0]
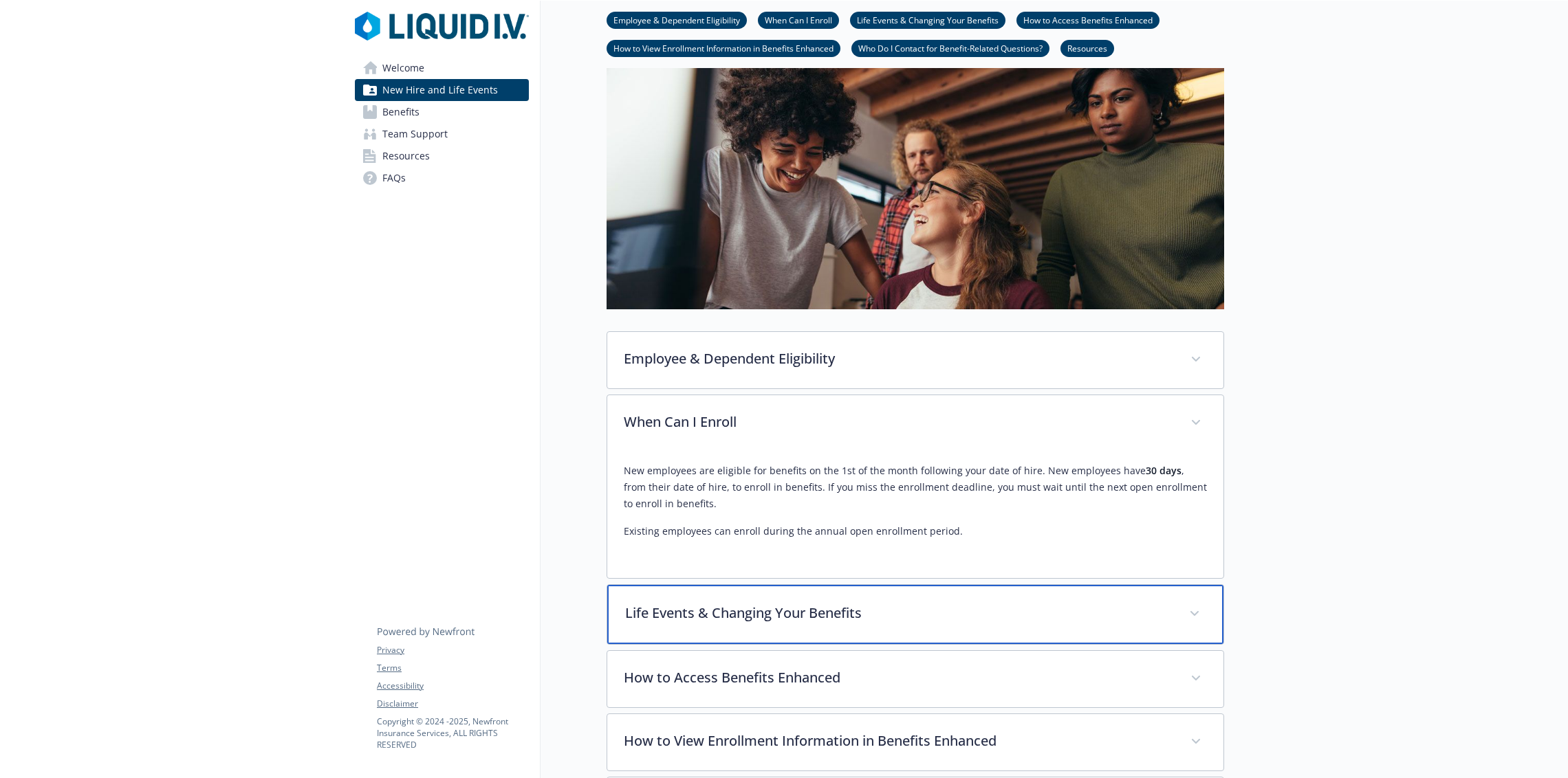
click at [783, 612] on p "Life Events & Changing Your Benefits" at bounding box center [899, 613] width 548 height 21
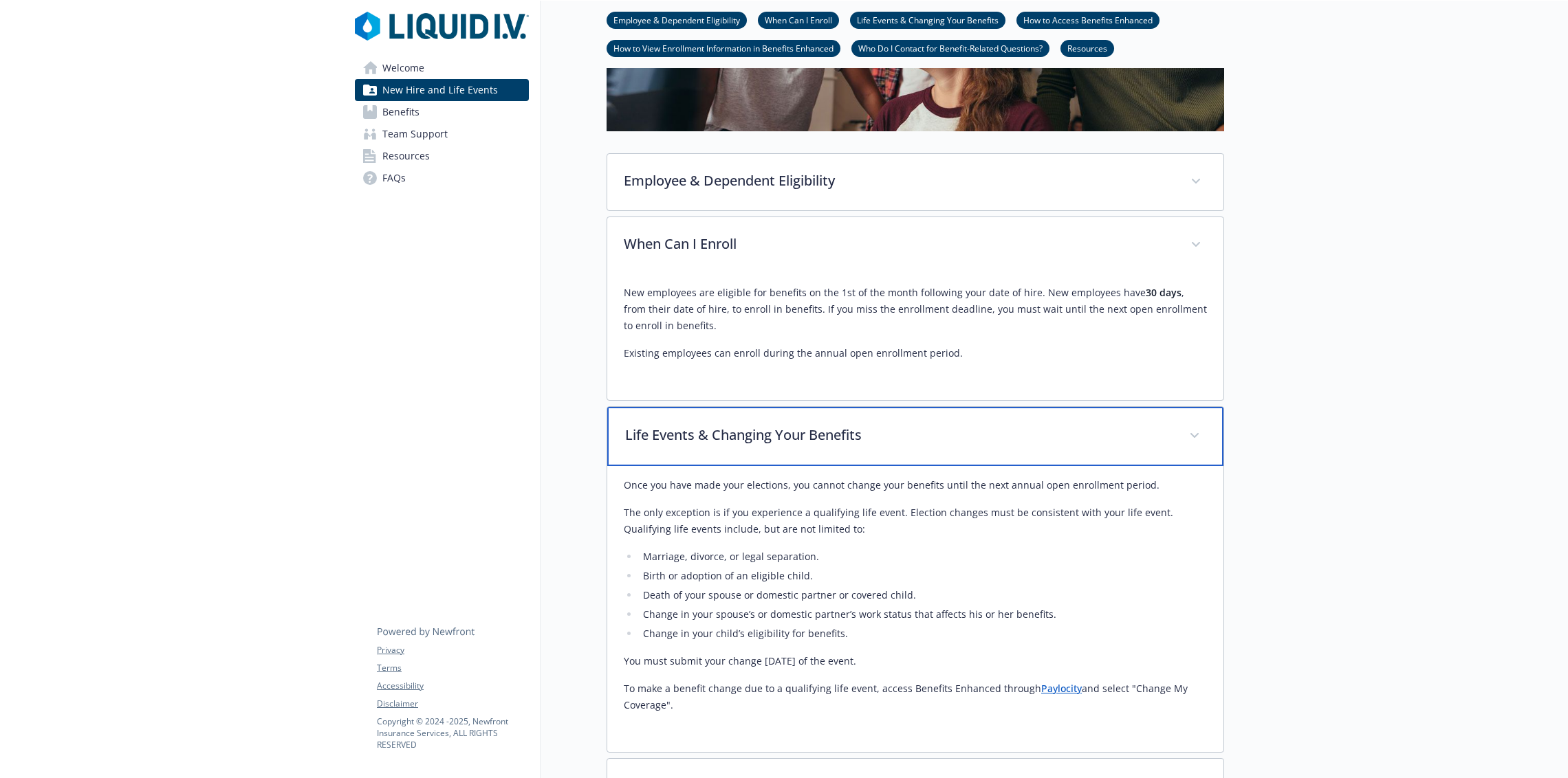
scroll to position [262, 0]
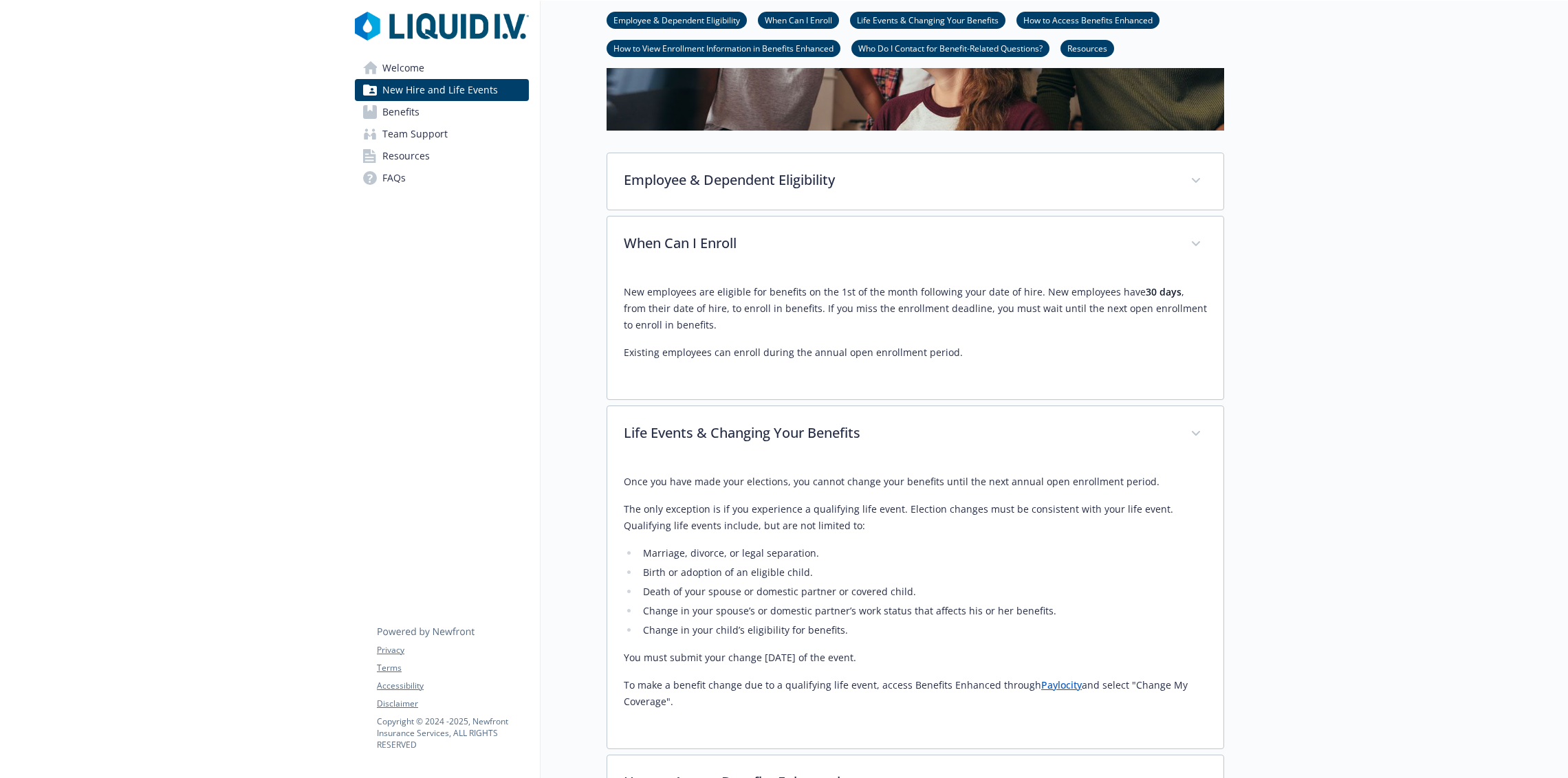
click at [1041, 690] on link "Paylocity" at bounding box center [1061, 685] width 41 height 13
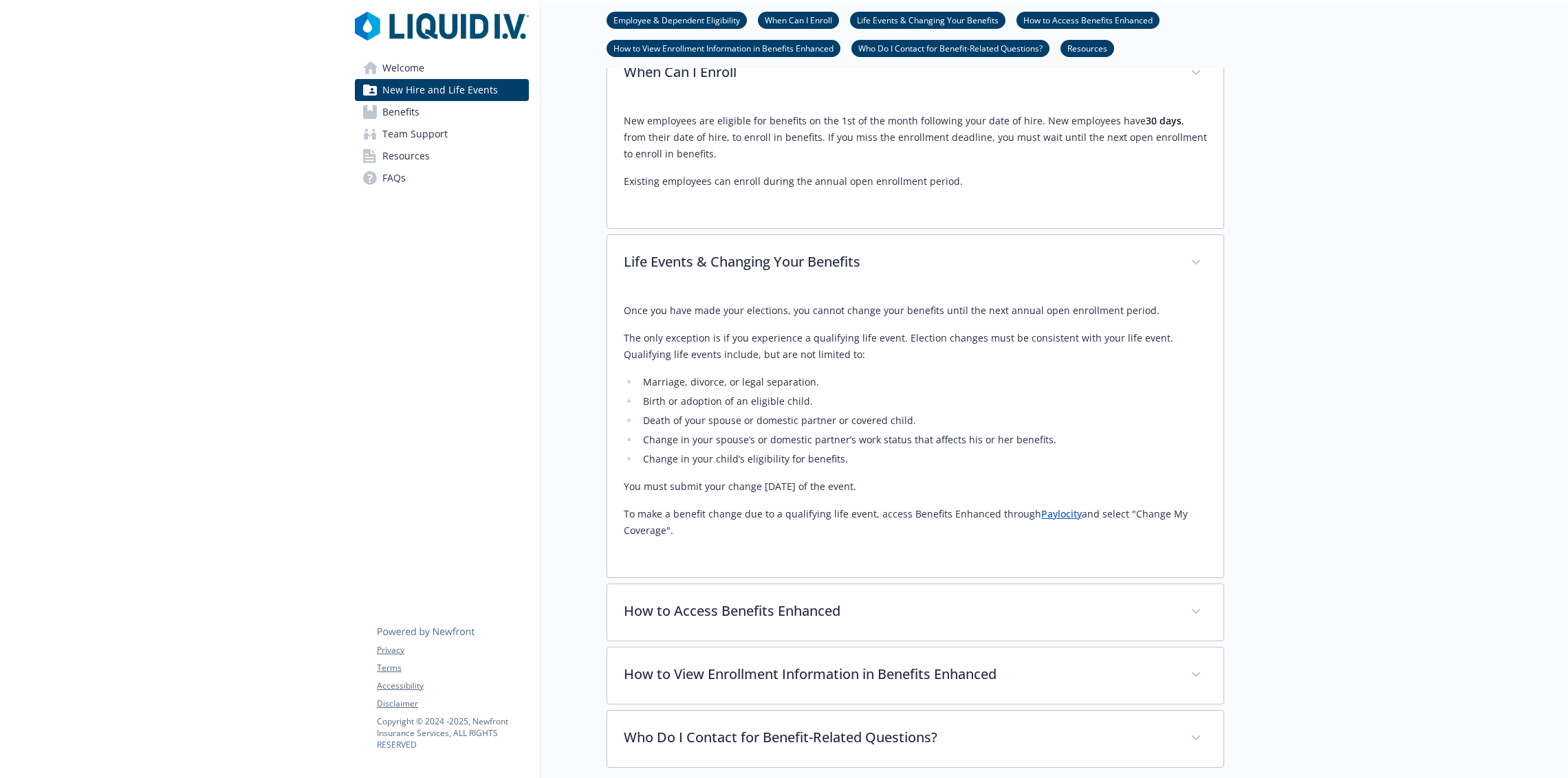
scroll to position [726, 0]
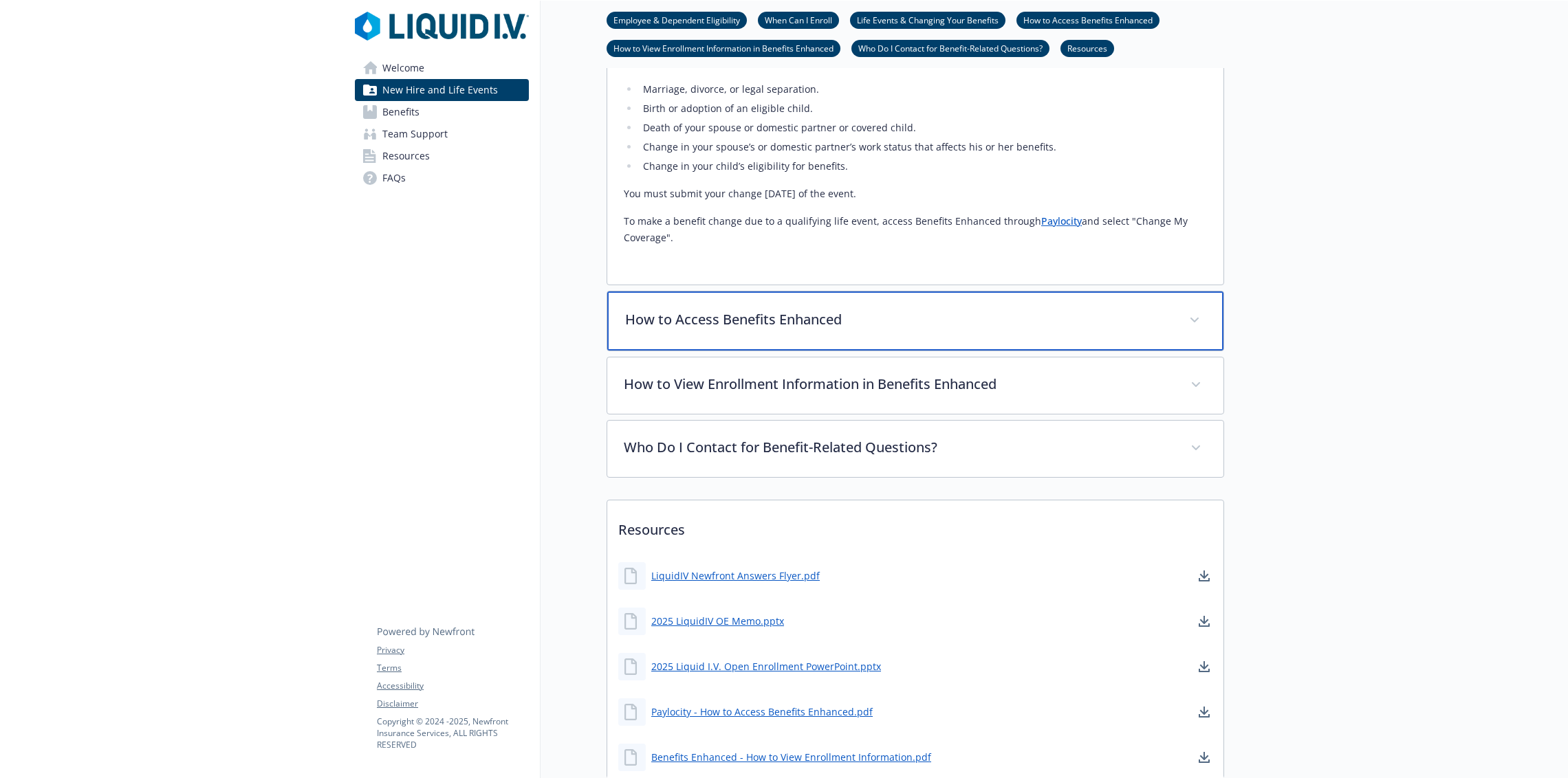
click at [726, 302] on div "How to Access Benefits Enhanced" at bounding box center [915, 321] width 616 height 59
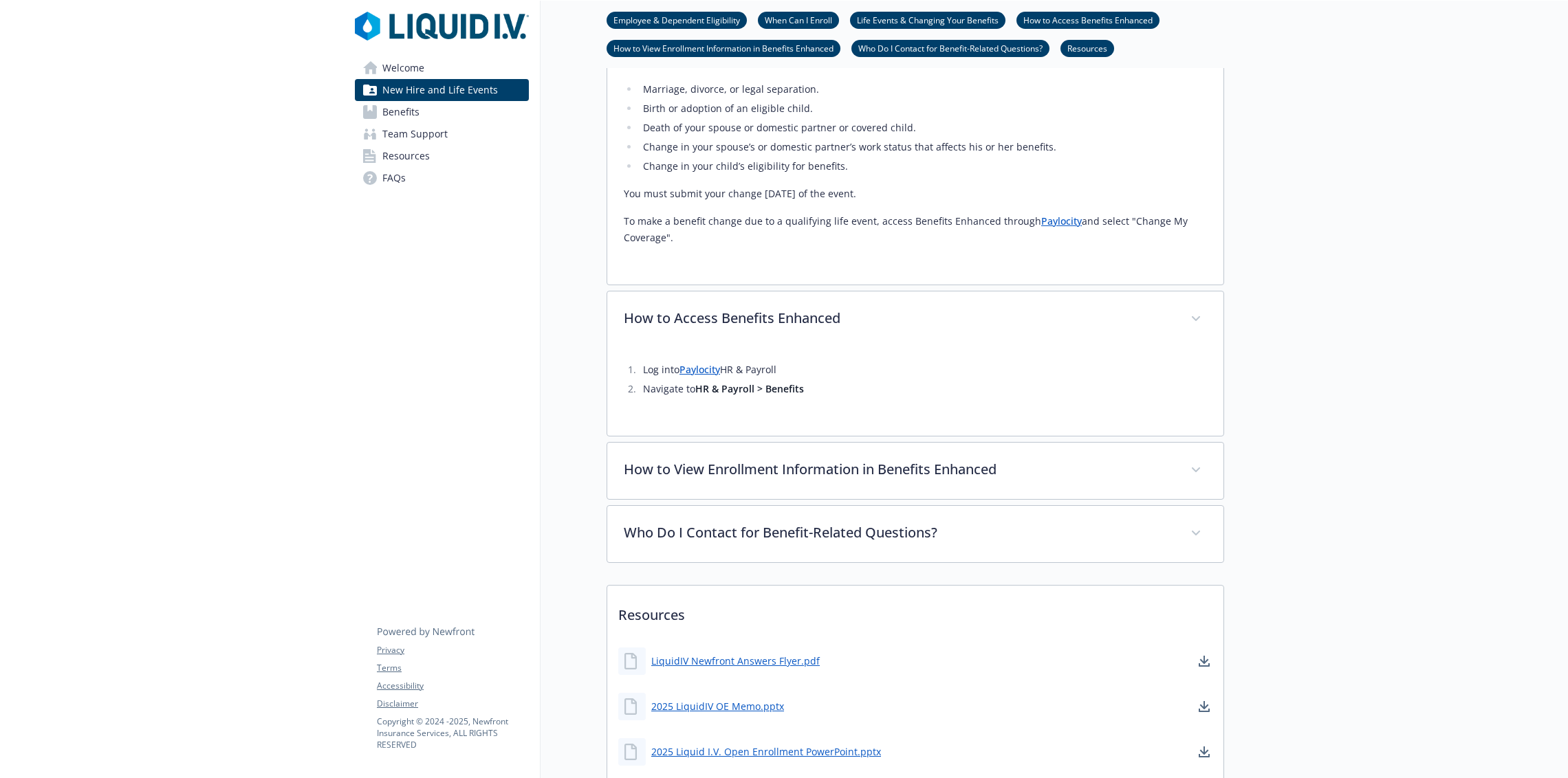
click at [694, 368] on link "Paylocity" at bounding box center [700, 369] width 41 height 13
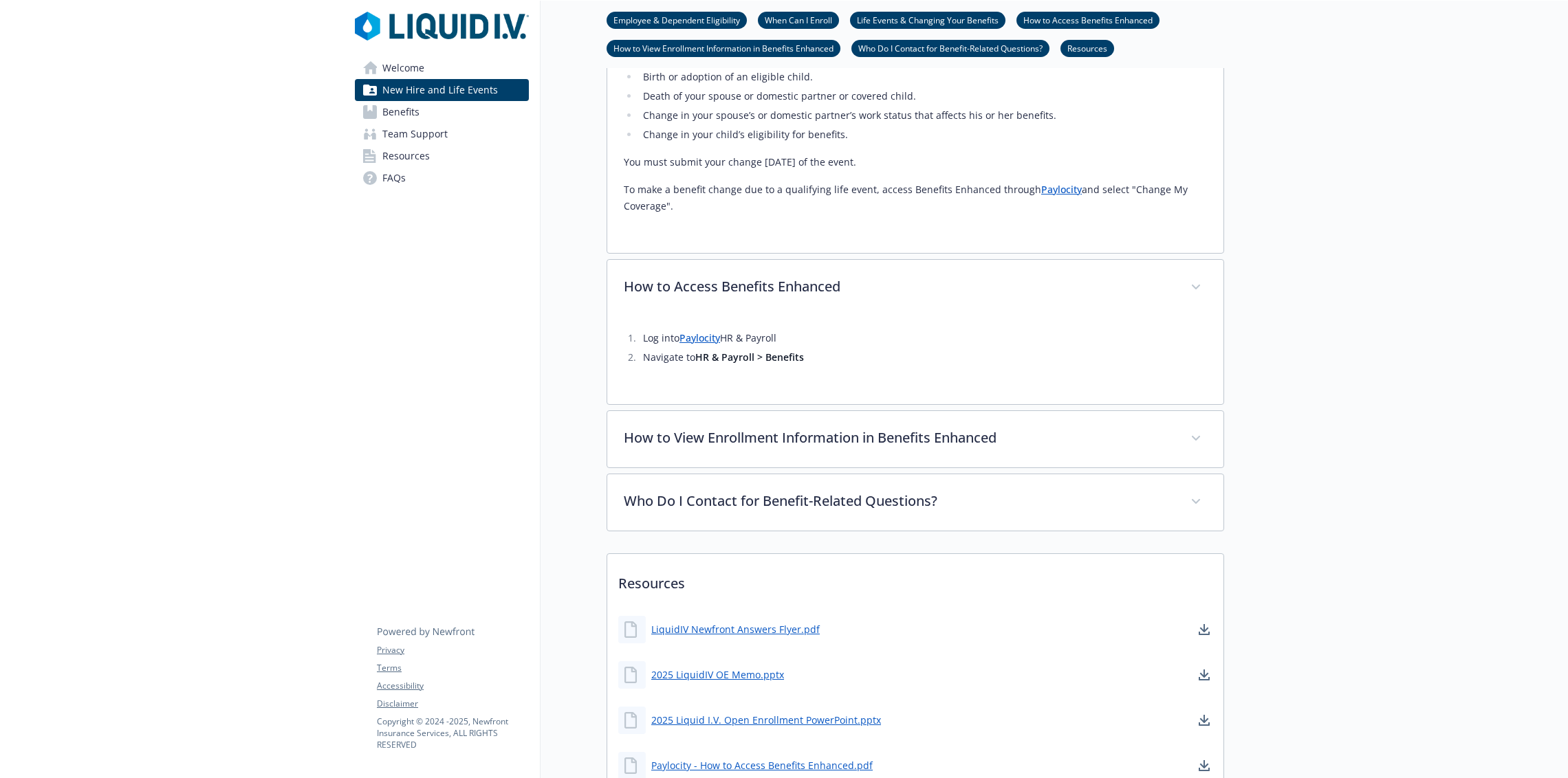
scroll to position [758, 0]
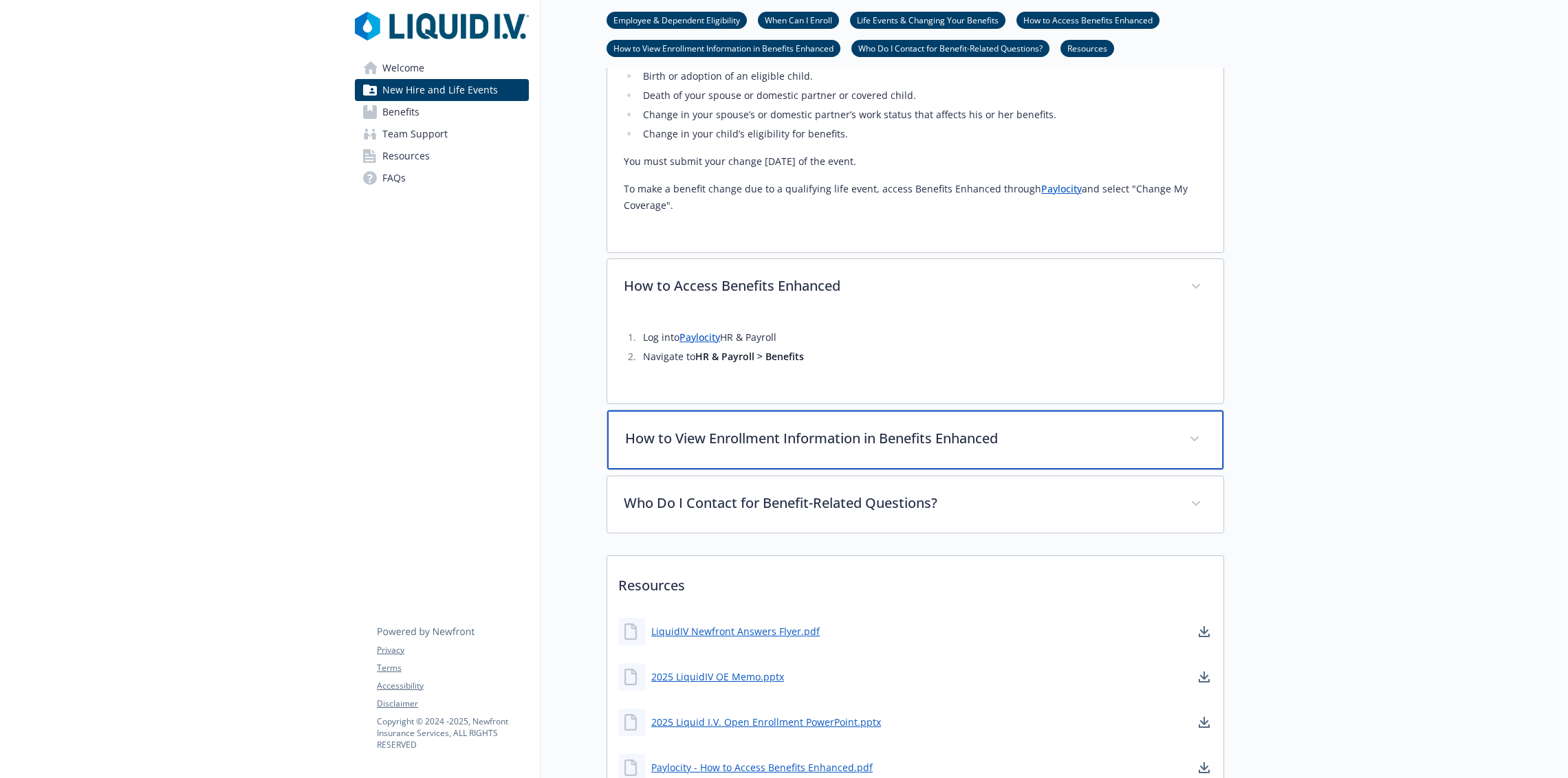
click at [781, 422] on div "How to View Enrollment Information in Benefits Enhanced" at bounding box center [915, 440] width 616 height 59
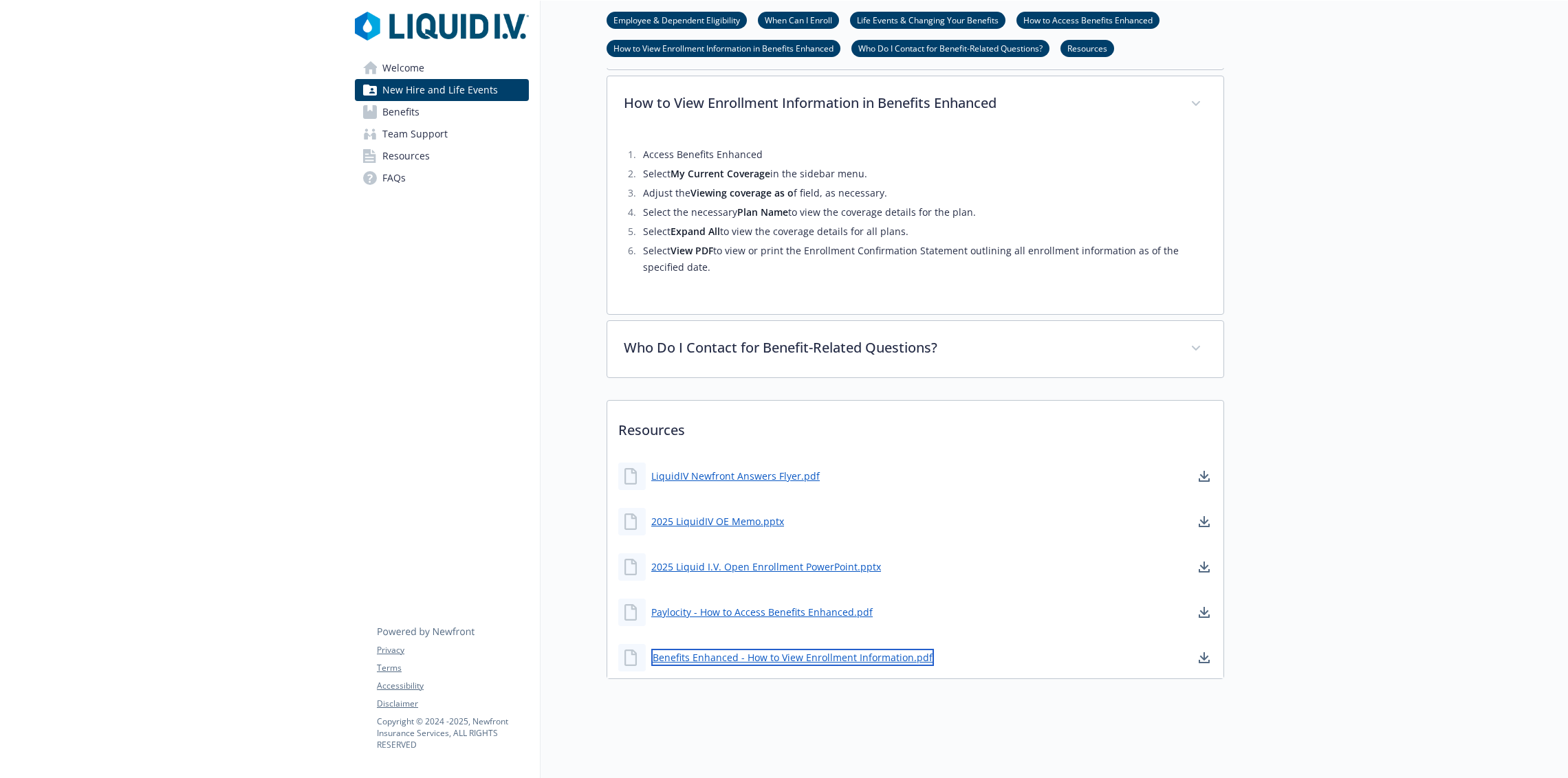
scroll to position [1102, 0]
click at [723, 649] on link "Benefits Enhanced - How to View Enrollment Information.pdf" at bounding box center [792, 657] width 283 height 17
click at [410, 70] on span "Welcome" at bounding box center [403, 68] width 42 height 22
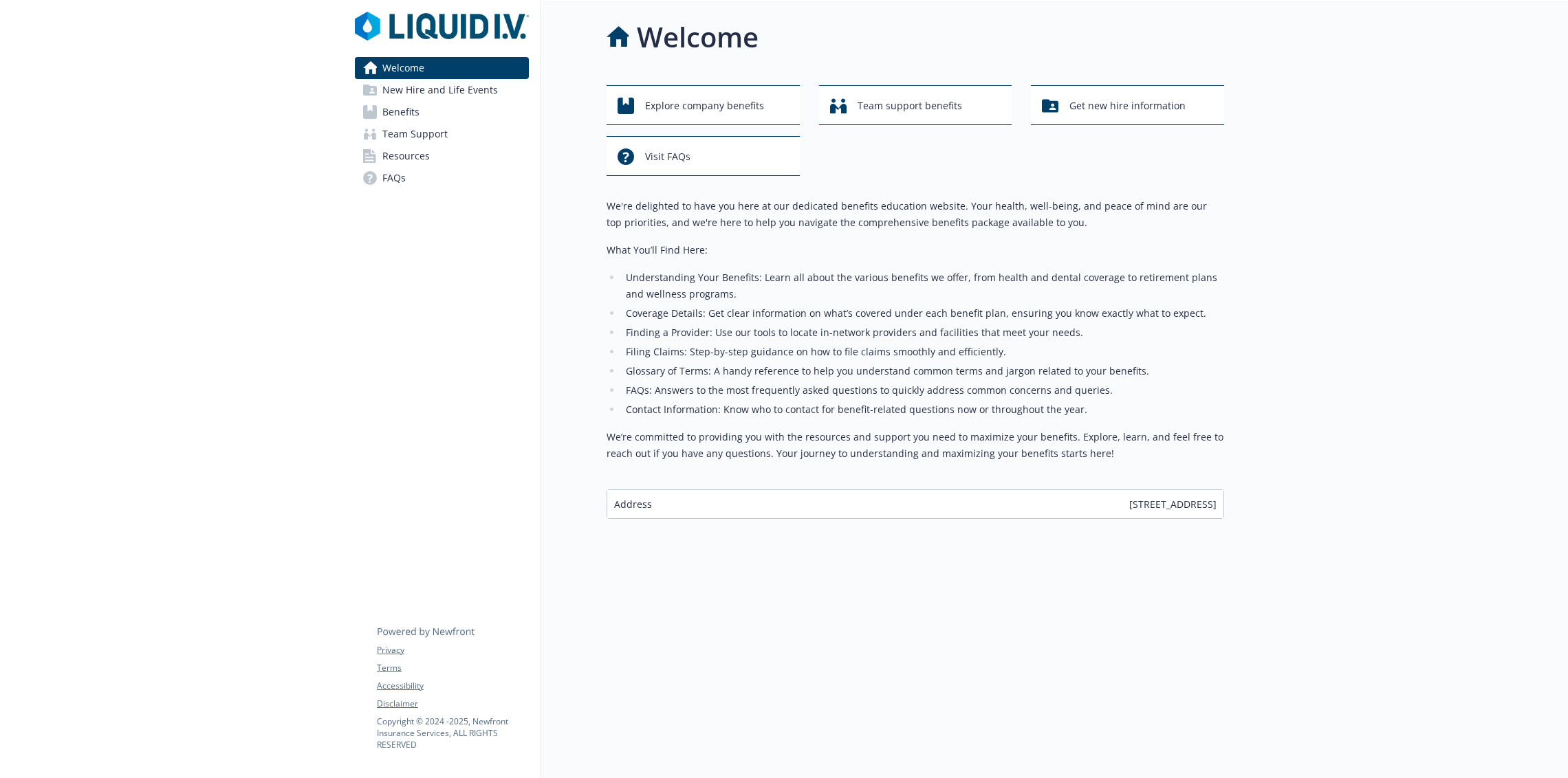
scroll to position [14, 0]
click at [609, 93] on button "Explore company benefits" at bounding box center [703, 105] width 193 height 40
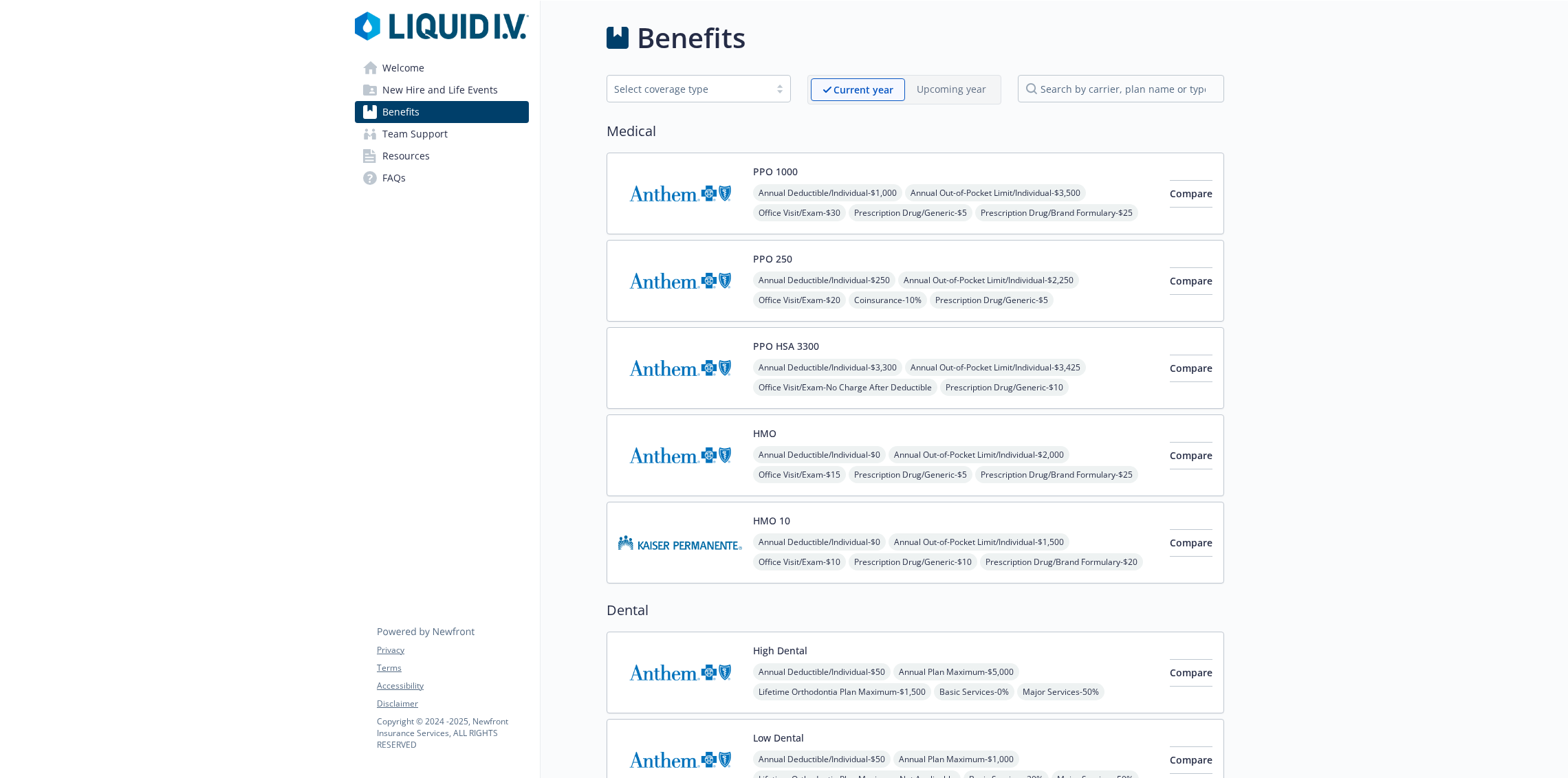
click at [677, 434] on img at bounding box center [680, 455] width 124 height 59
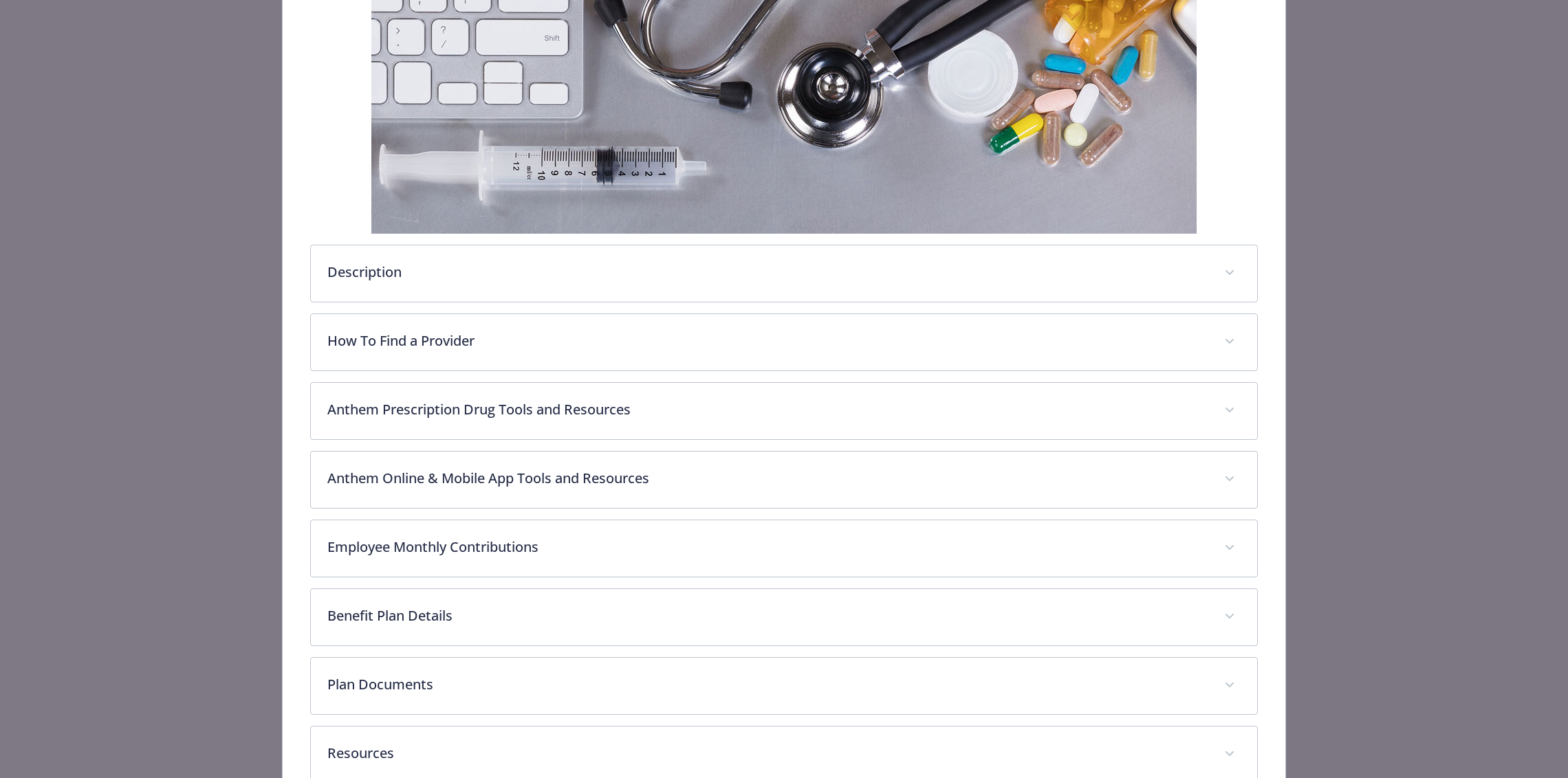
scroll to position [334, 0]
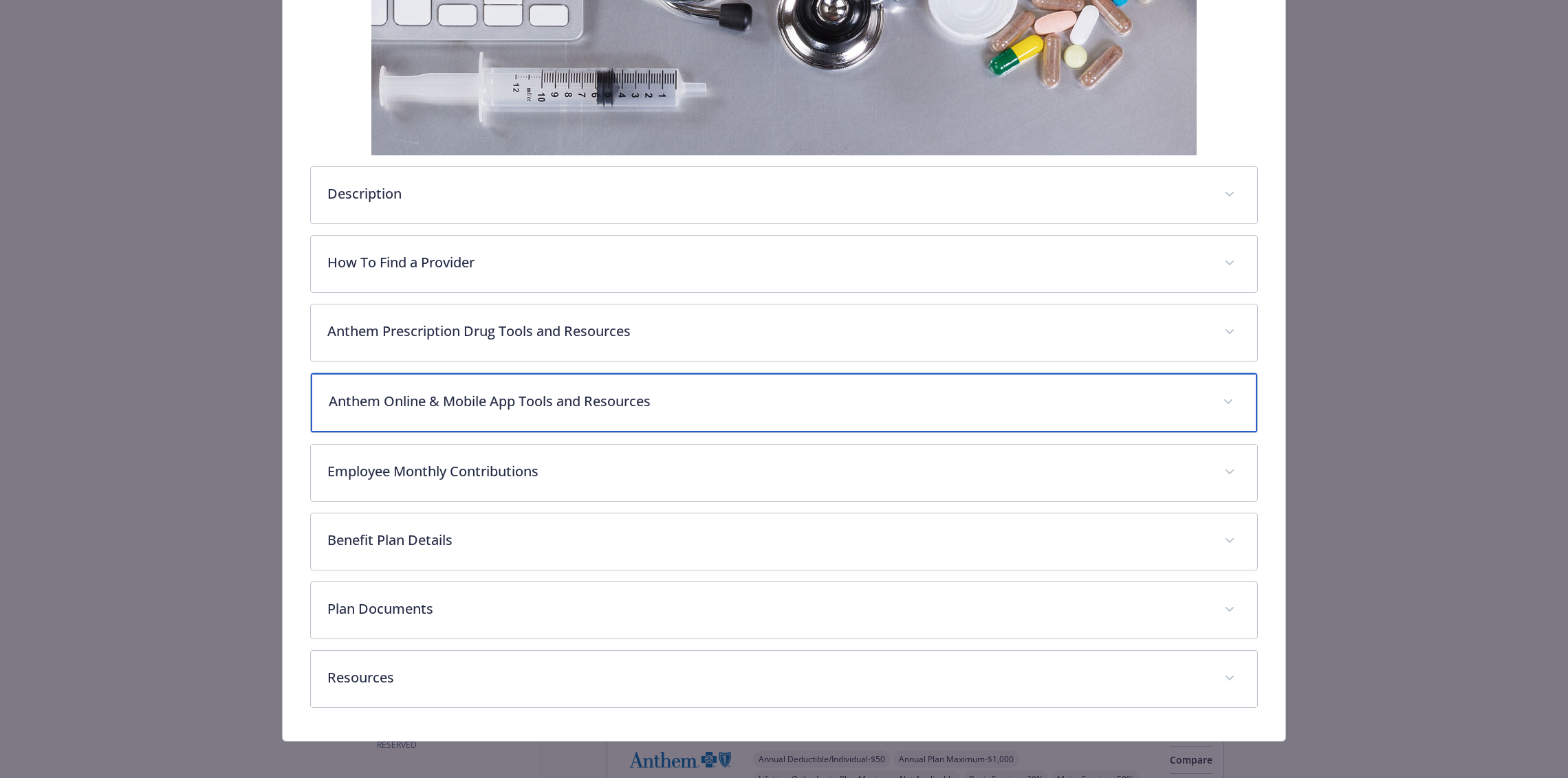
click at [589, 391] on p "Anthem Online & Mobile App Tools and Resources" at bounding box center [767, 402] width 877 height 21
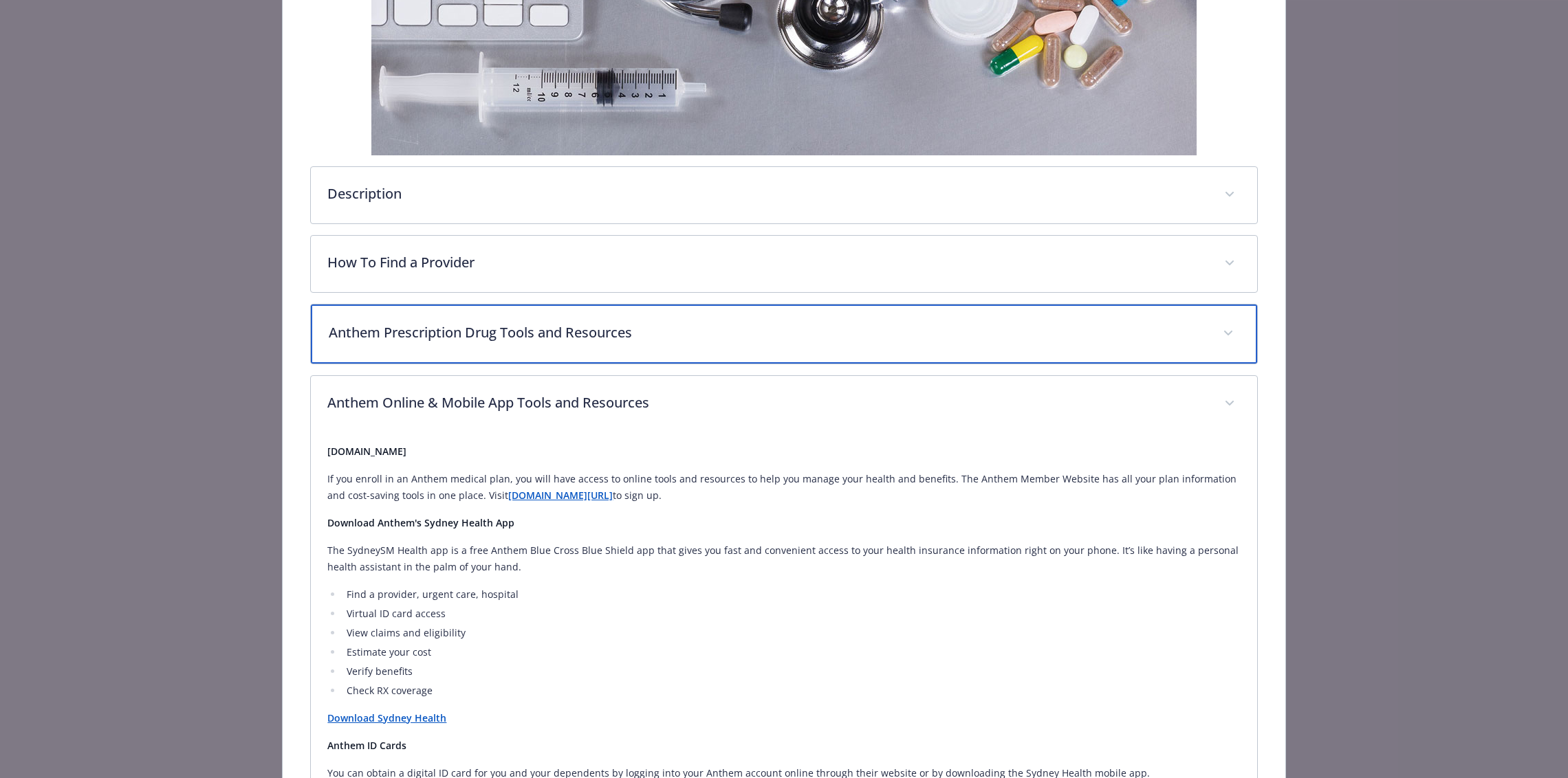
click at [590, 354] on div "Anthem Prescription Drug Tools and Resources" at bounding box center [783, 334] width 946 height 59
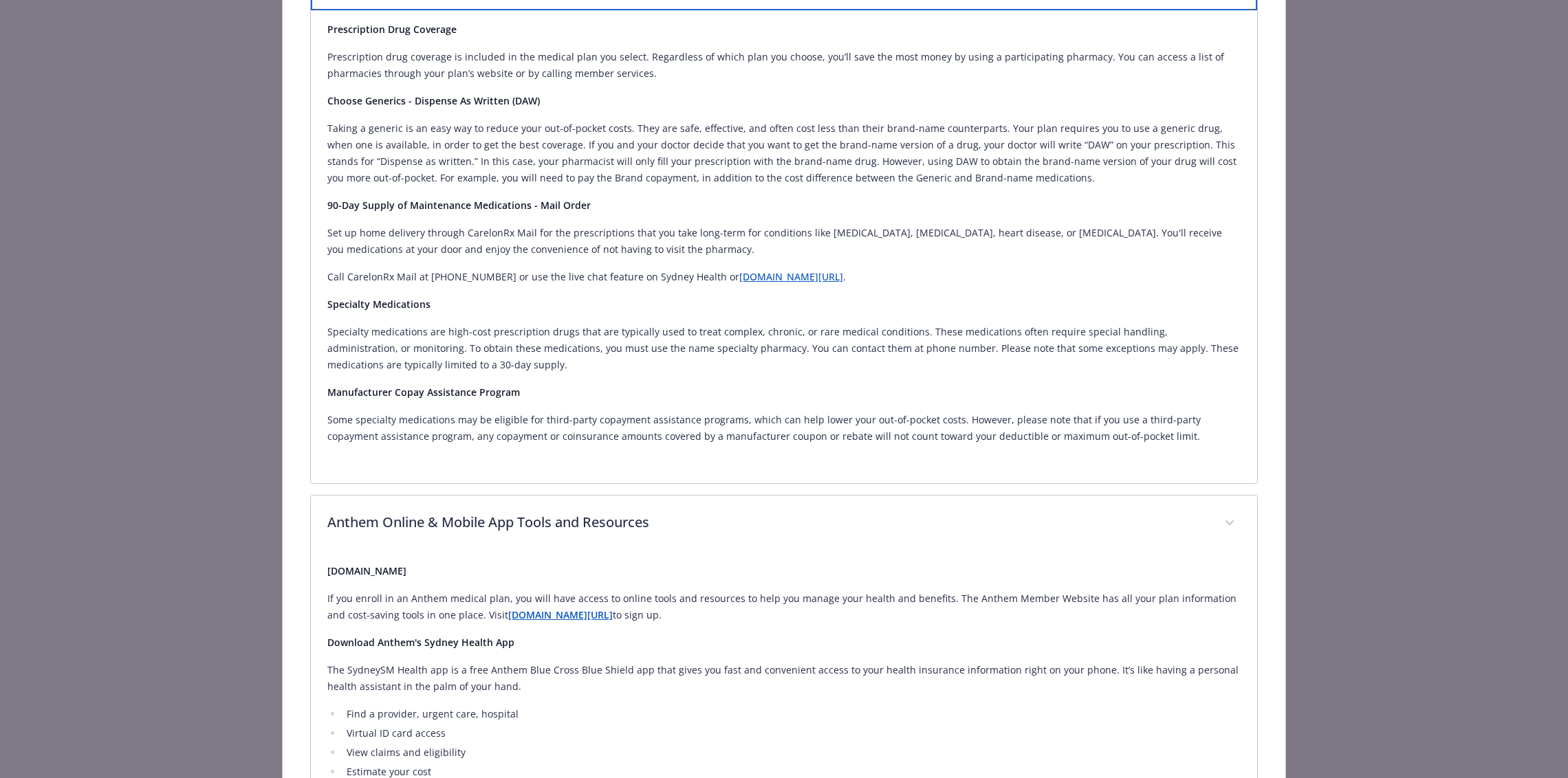
scroll to position [694, 0]
